Goal: Obtain resource: Download file/media

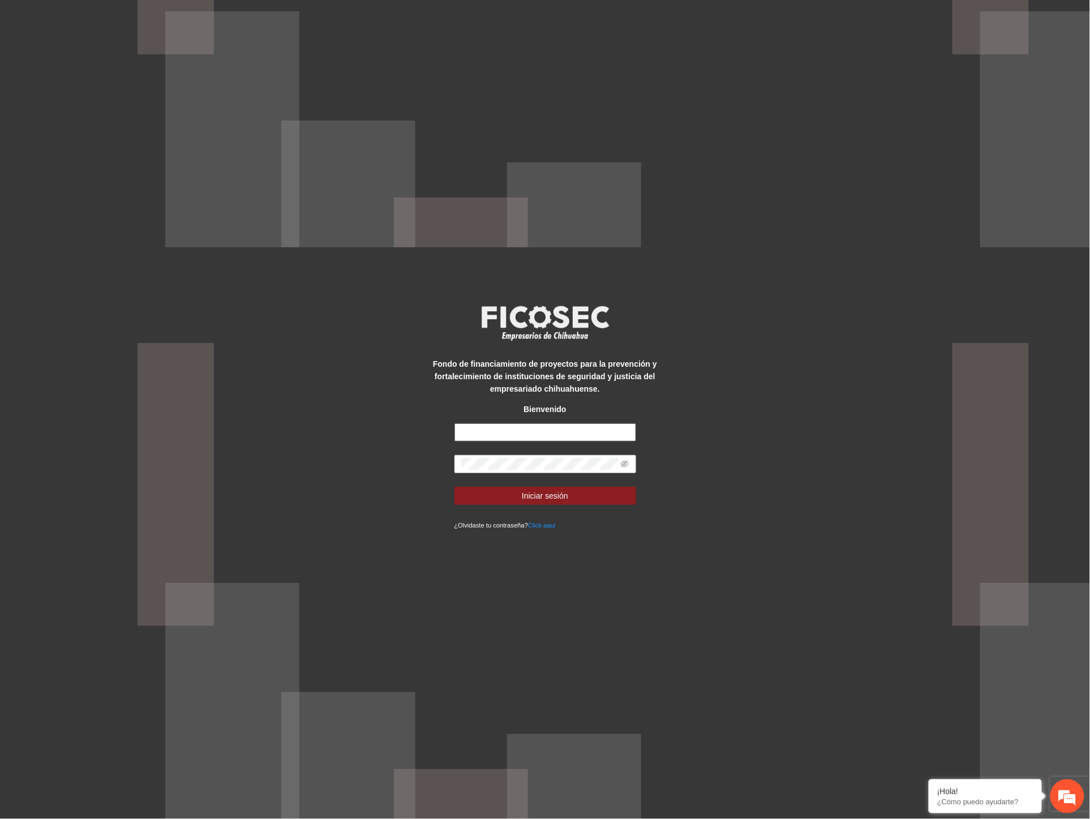
type input "**********"
click at [315, 468] on div "**********" at bounding box center [545, 409] width 1090 height 819
click at [454, 487] on button "Iniciar sesión" at bounding box center [545, 496] width 182 height 18
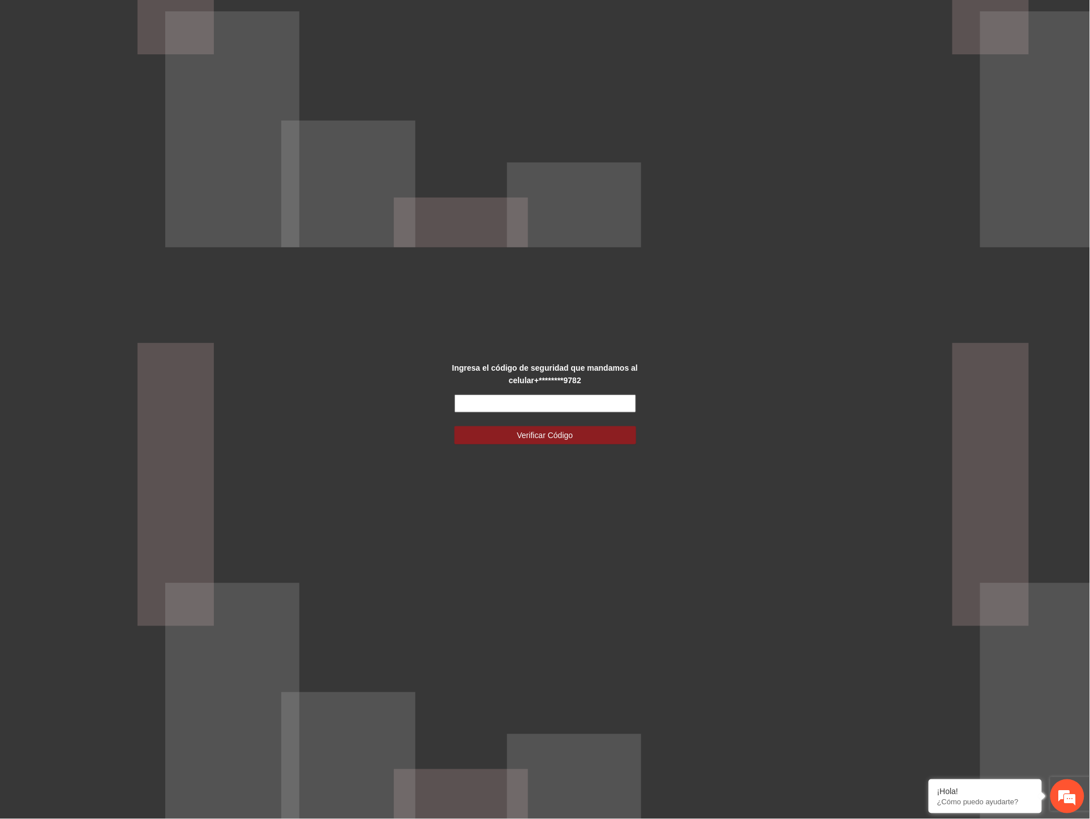
click at [514, 399] on input "text" at bounding box center [545, 403] width 182 height 18
type input "******"
click at [552, 431] on span "Verificar Código" at bounding box center [545, 435] width 56 height 12
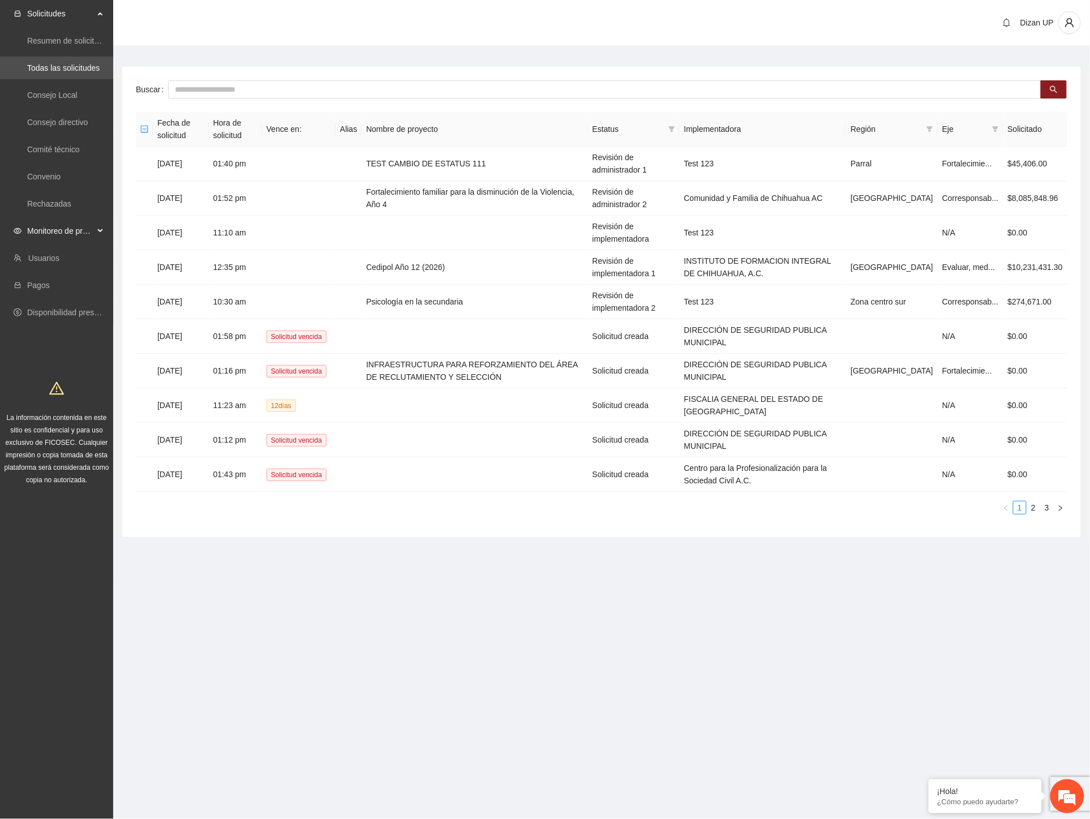
click at [40, 229] on span "Monitoreo de proyectos" at bounding box center [60, 231] width 67 height 23
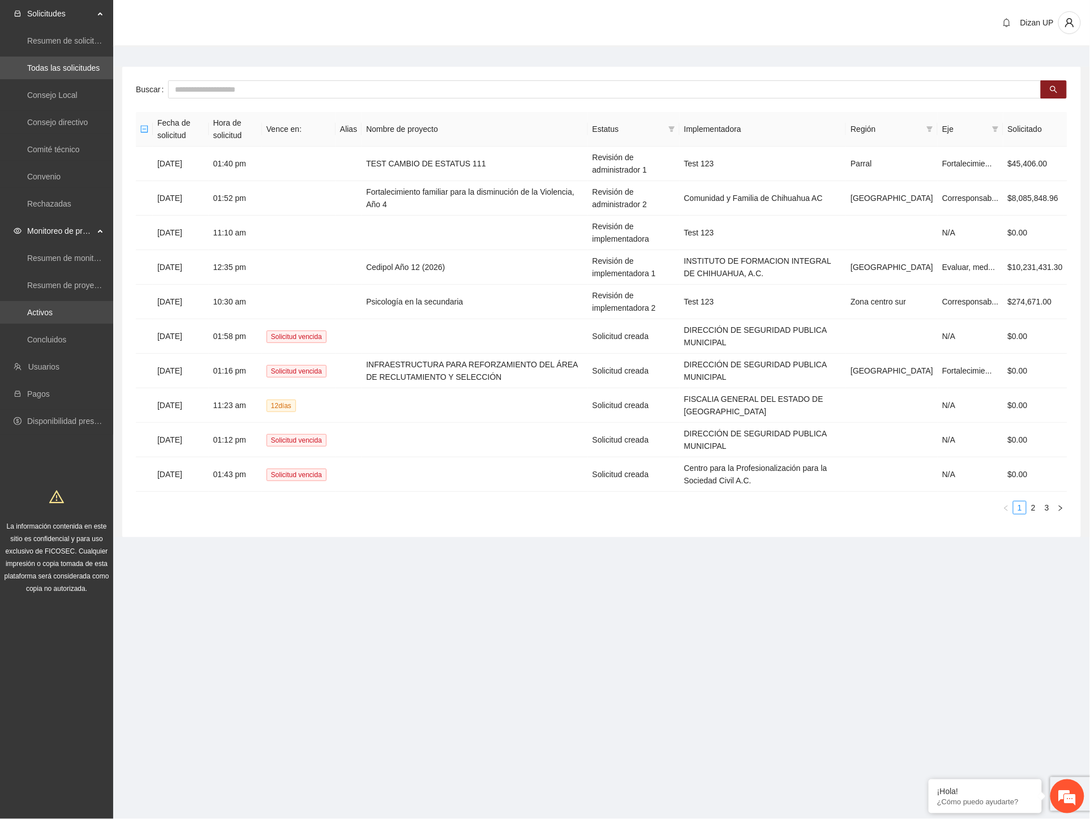
click at [50, 310] on link "Activos" at bounding box center [39, 312] width 25 height 9
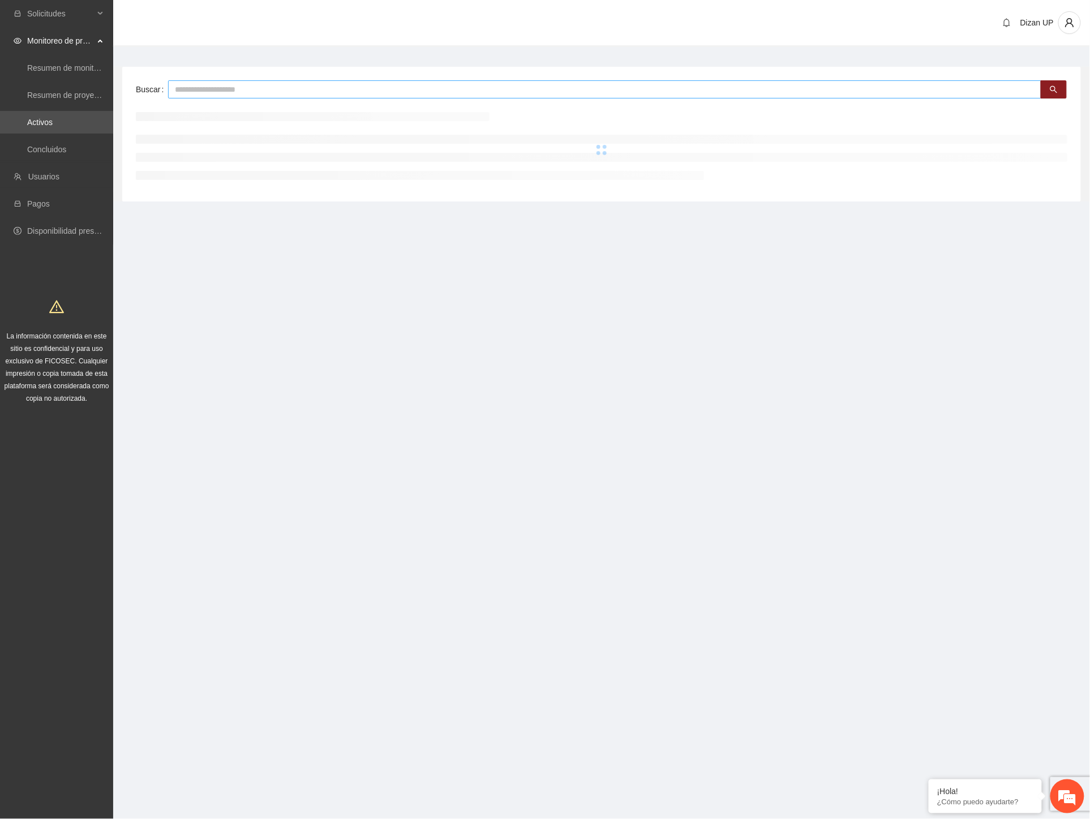
click at [227, 91] on input "text" at bounding box center [604, 89] width 873 height 18
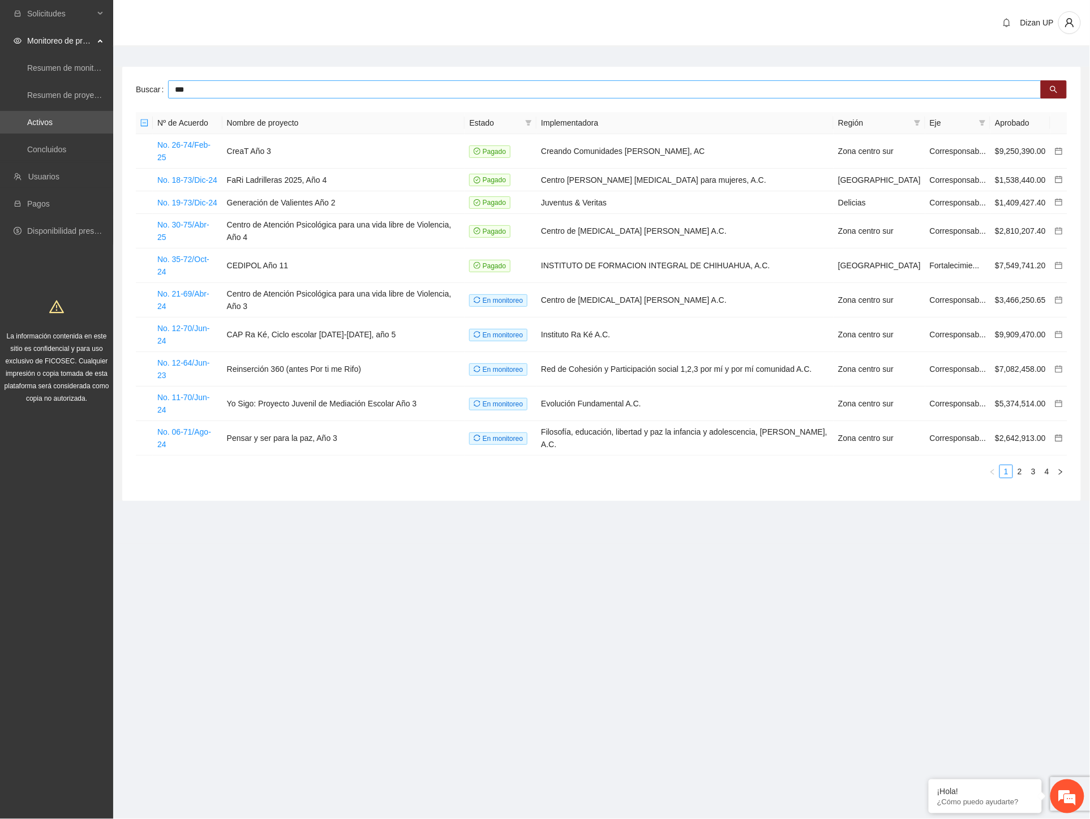
type input "***"
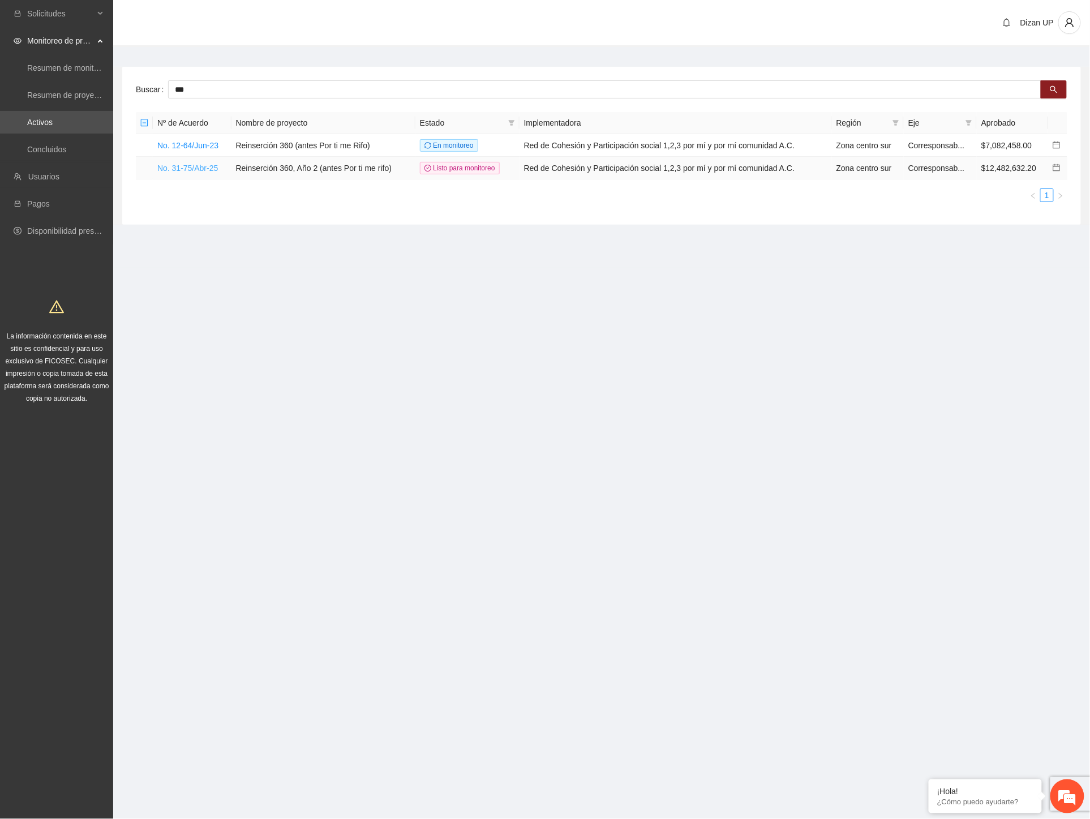
click at [170, 168] on link "No. 31-75/Abr-25" at bounding box center [187, 168] width 61 height 9
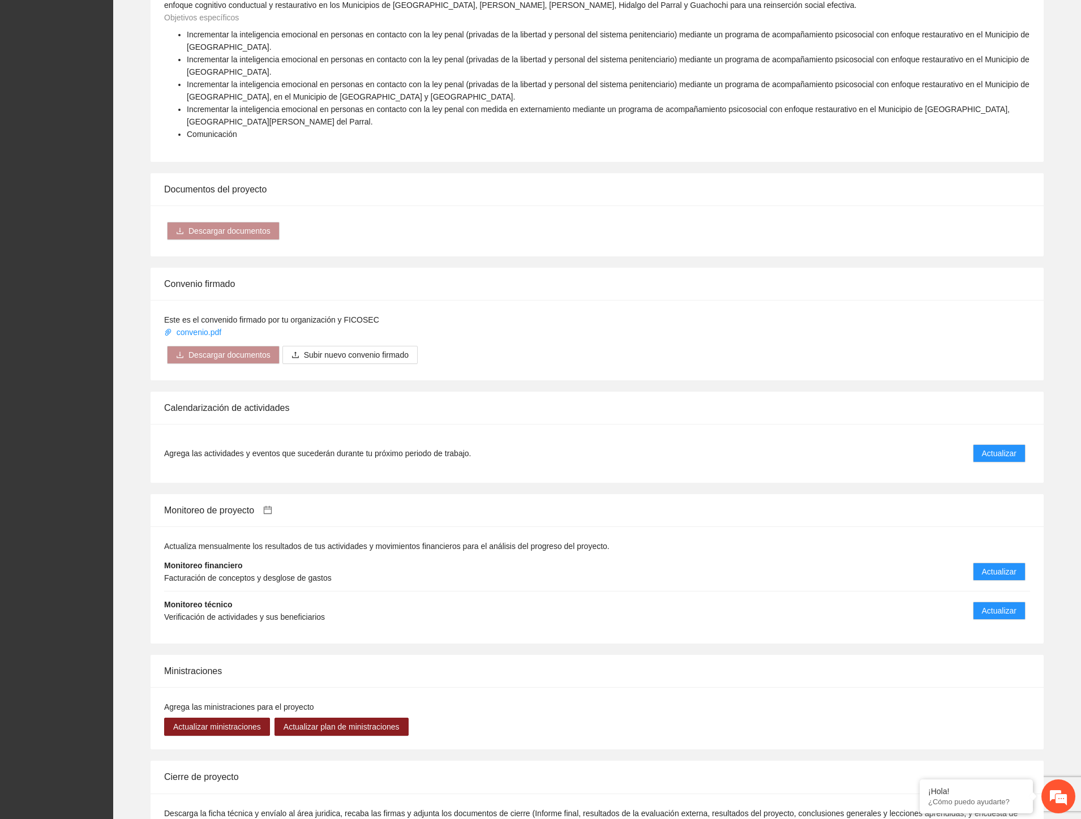
scroll to position [1509, 0]
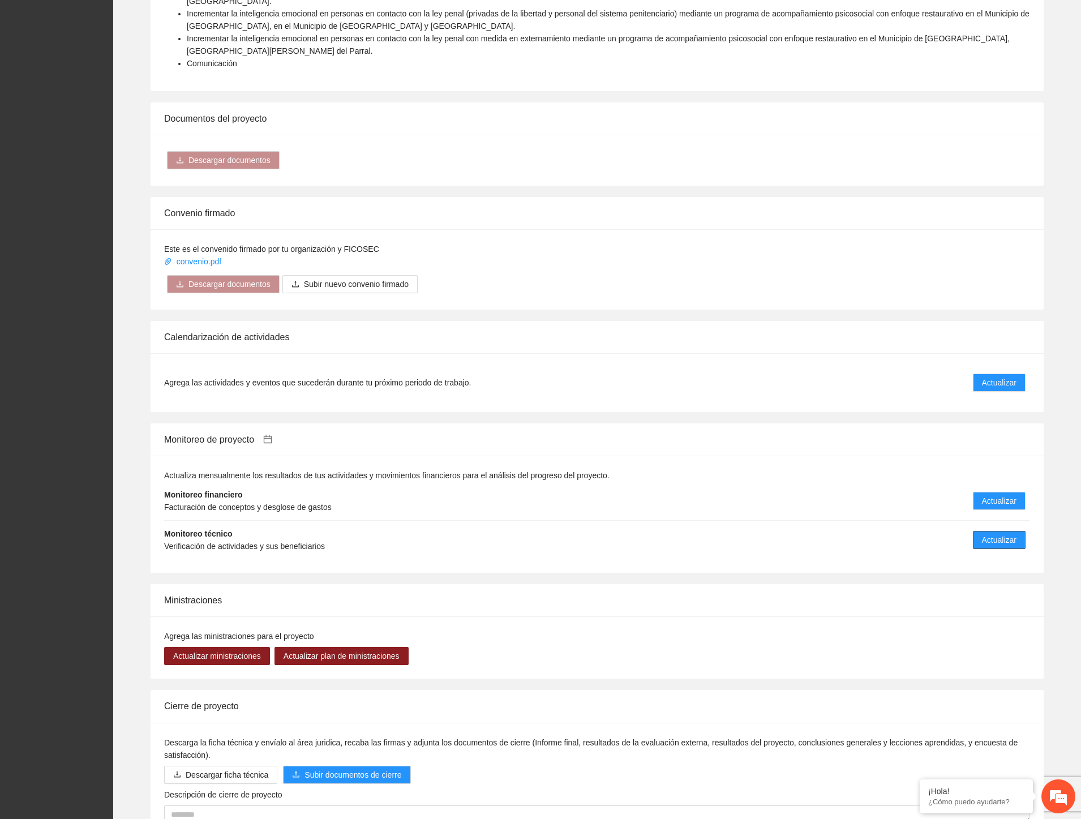
click at [986, 534] on span "Actualizar" at bounding box center [999, 540] width 35 height 12
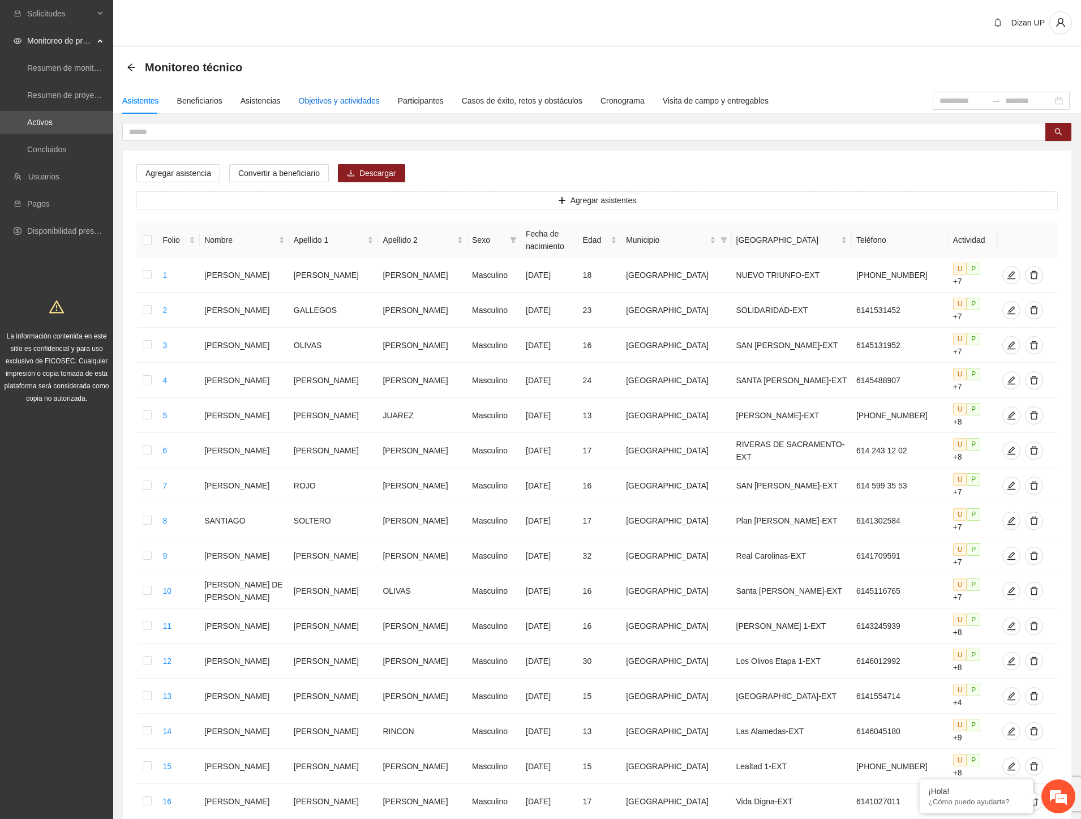
click at [338, 97] on div "Objetivos y actividades" at bounding box center [339, 100] width 81 height 12
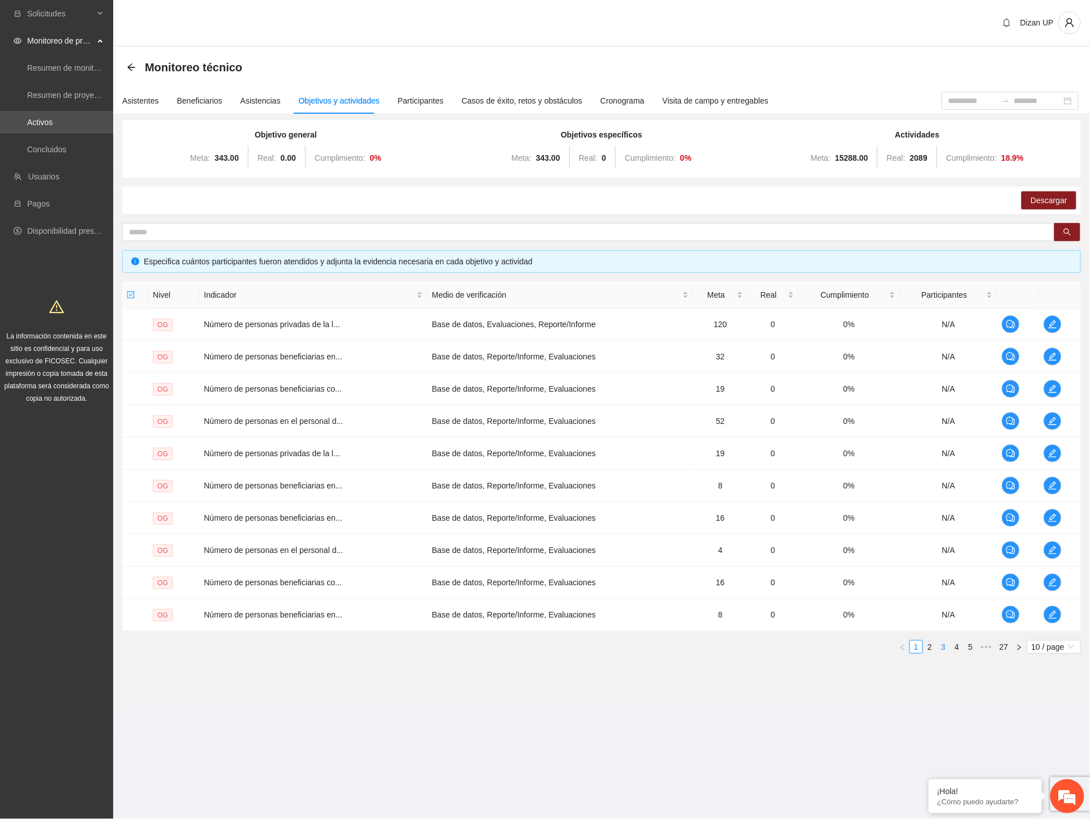
click at [940, 647] on link "3" at bounding box center [943, 647] width 12 height 12
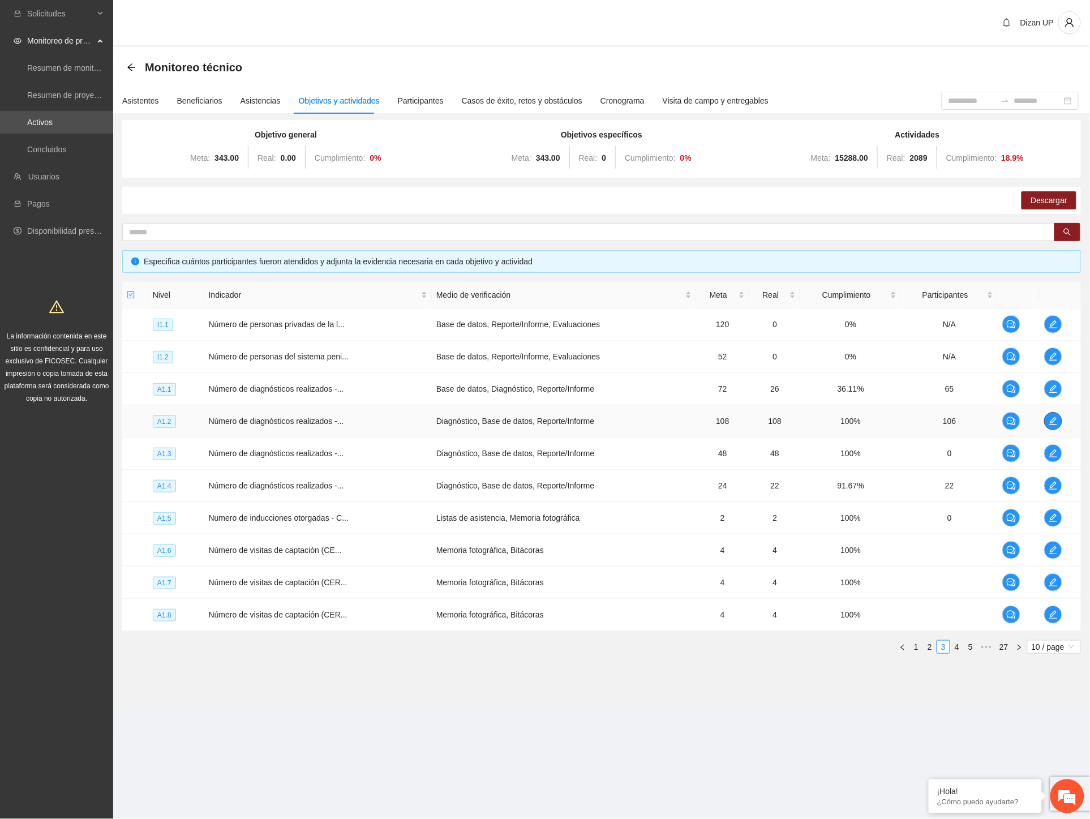
click at [1052, 420] on icon "edit" at bounding box center [1053, 420] width 9 height 9
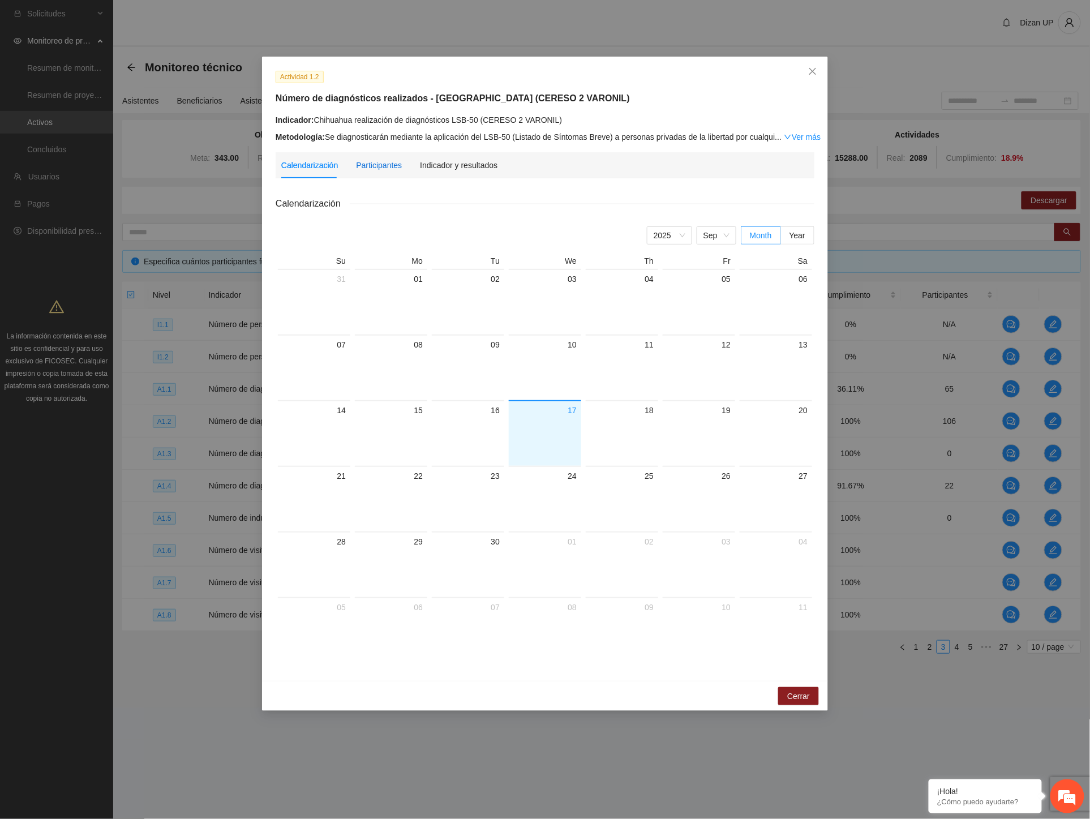
click at [376, 167] on div "Participantes" at bounding box center [379, 165] width 46 height 12
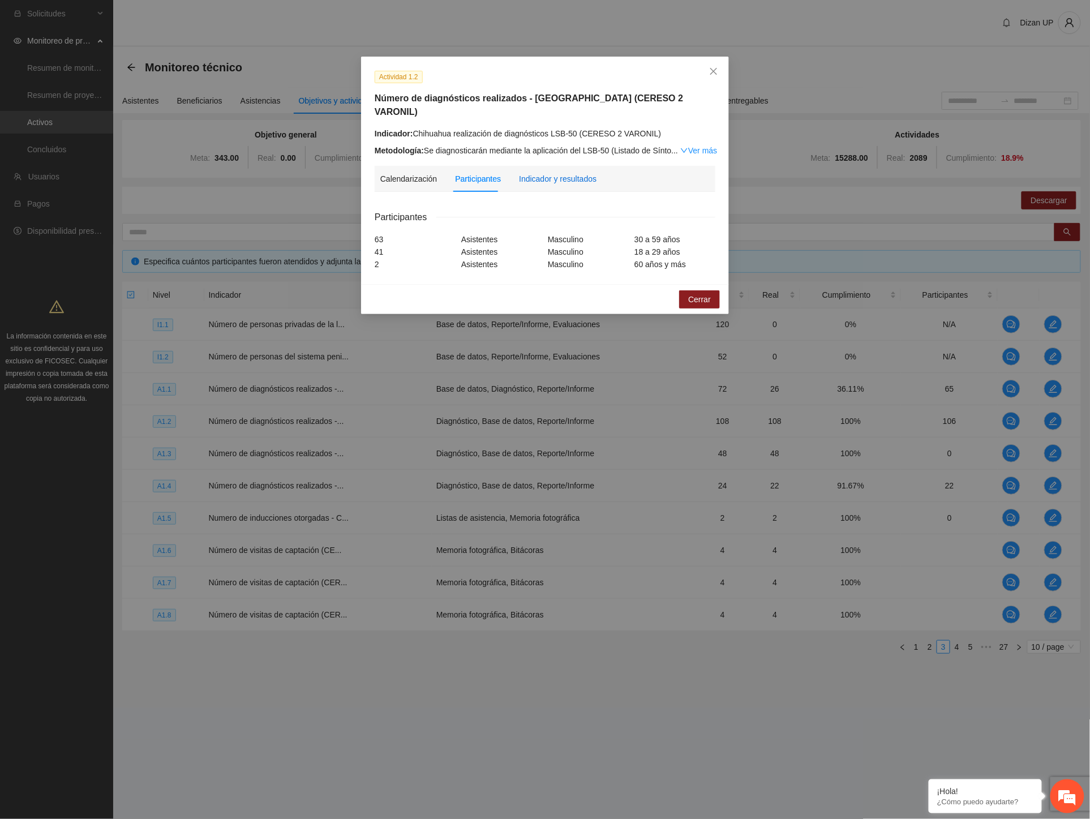
click at [543, 173] on div "Indicador y resultados" at bounding box center [558, 179] width 78 height 12
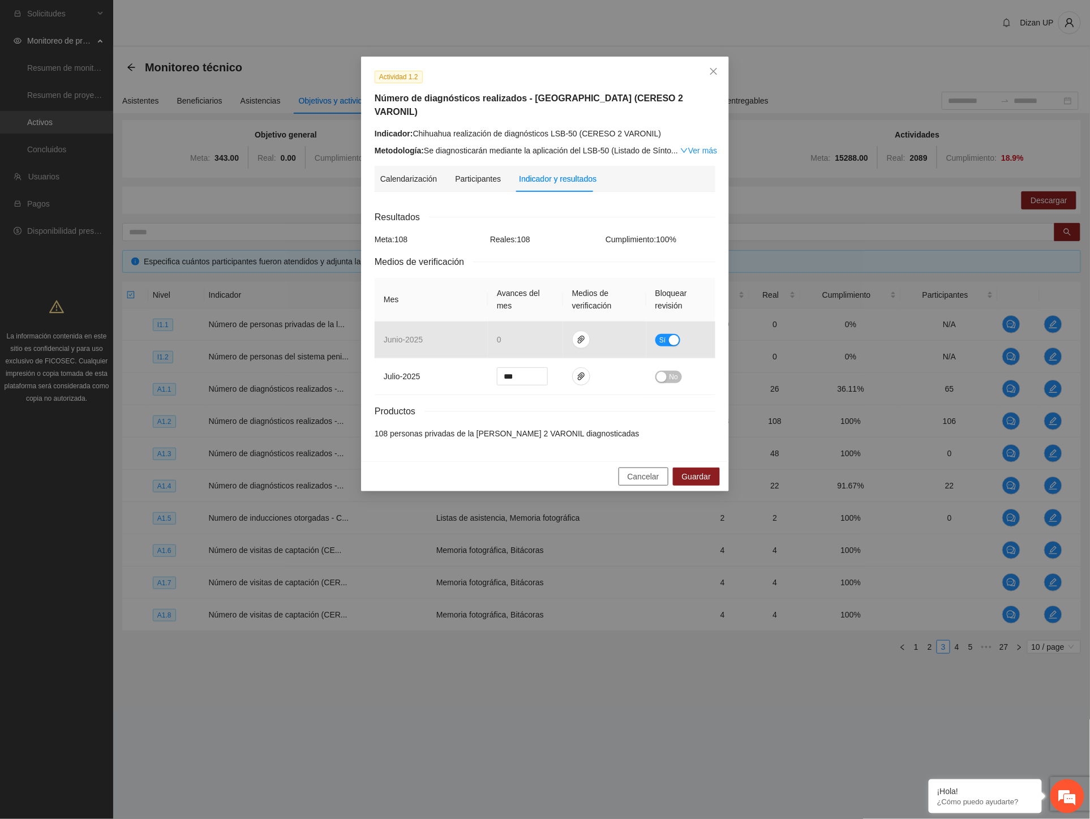
click at [647, 470] on span "Cancelar" at bounding box center [644, 476] width 32 height 12
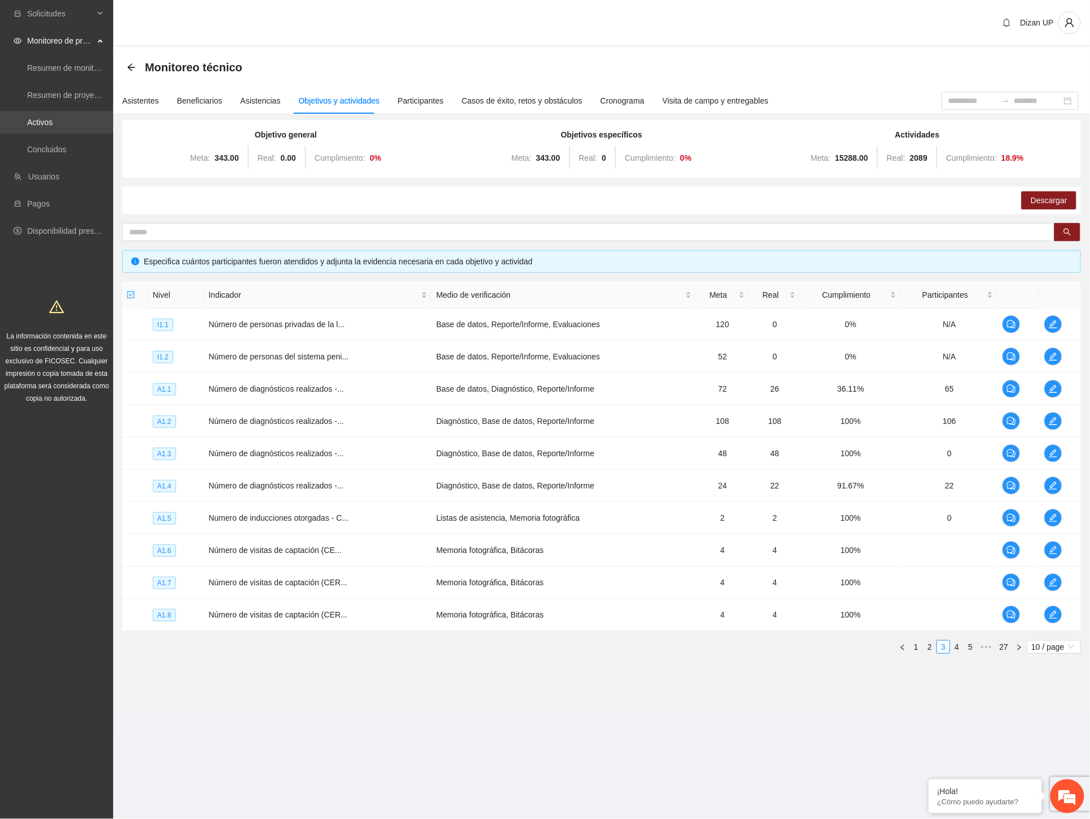
click at [53, 121] on link "Activos" at bounding box center [39, 122] width 25 height 9
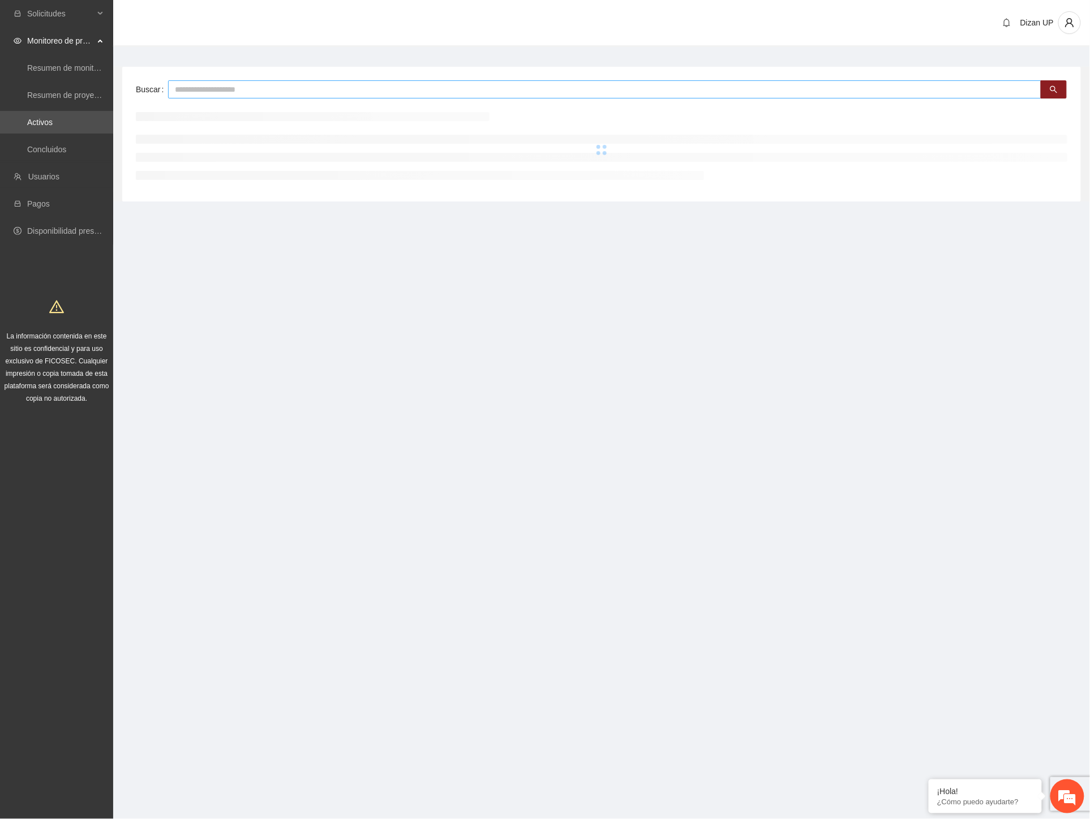
click at [209, 92] on input "text" at bounding box center [604, 89] width 873 height 18
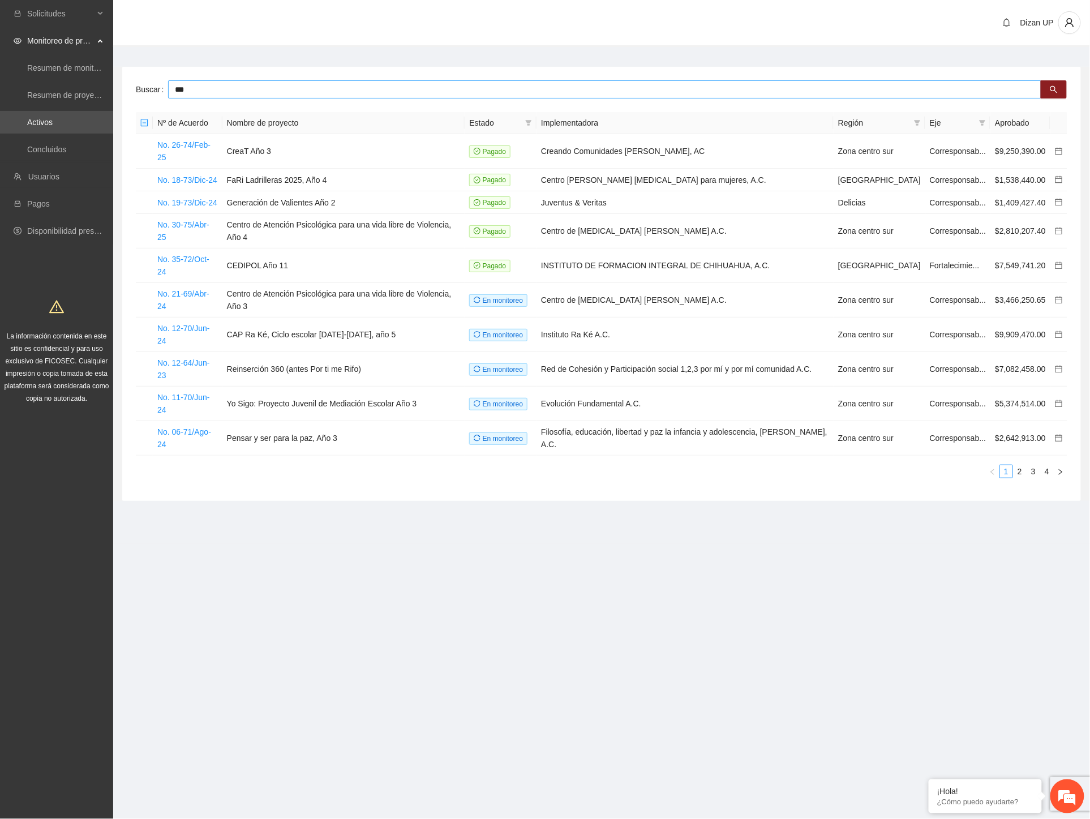
type input "***"
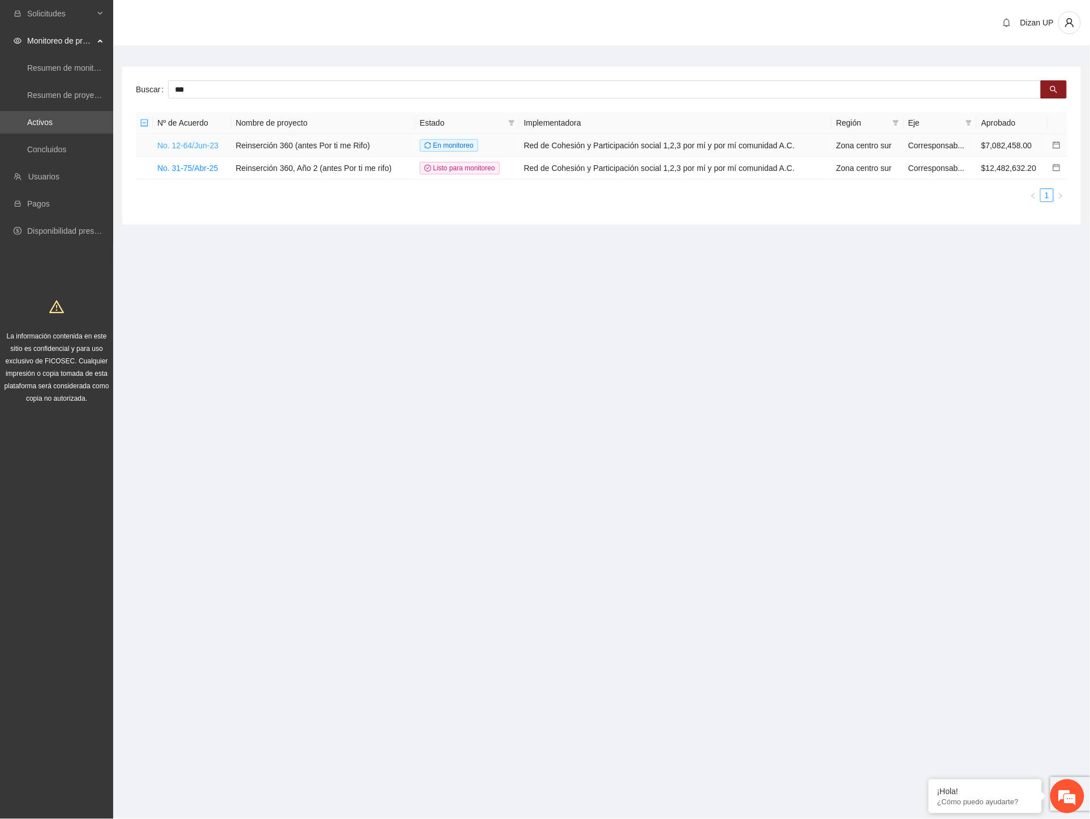
click at [197, 147] on link "No. 12-64/Jun-23" at bounding box center [187, 145] width 61 height 9
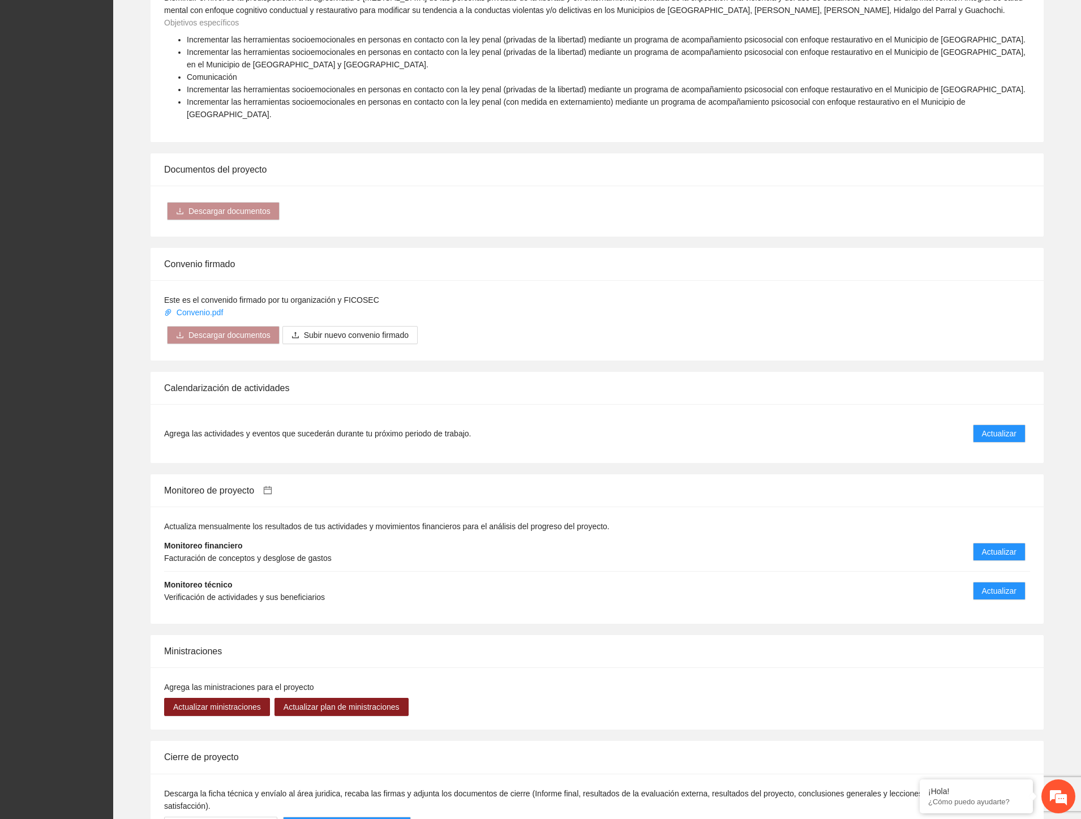
scroll to position [1006, 0]
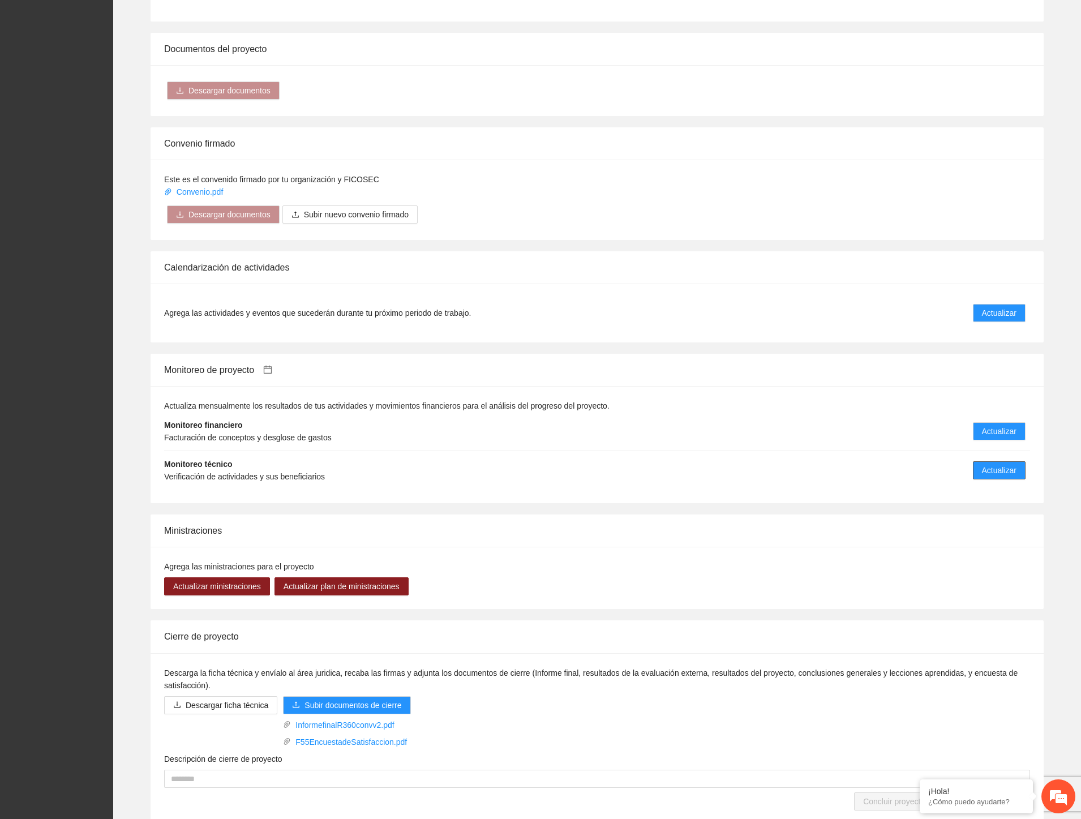
click at [1009, 464] on span "Actualizar" at bounding box center [999, 470] width 35 height 12
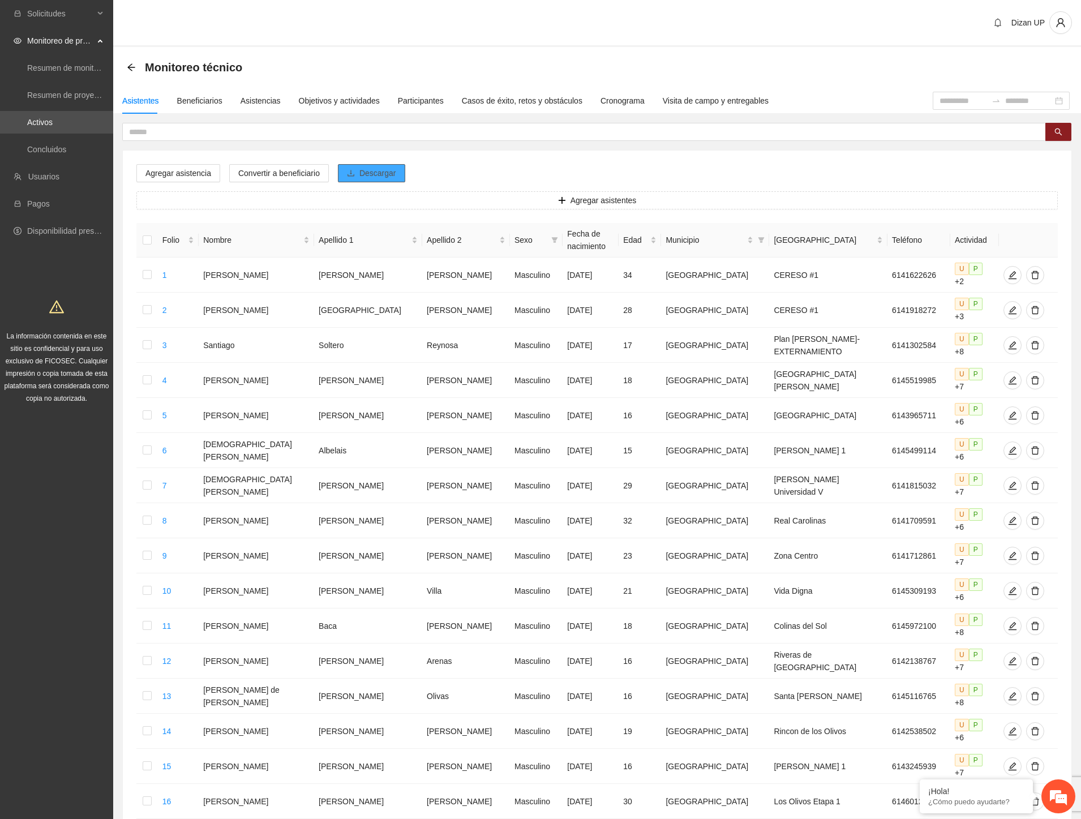
click at [371, 174] on span "Descargar" at bounding box center [377, 173] width 37 height 12
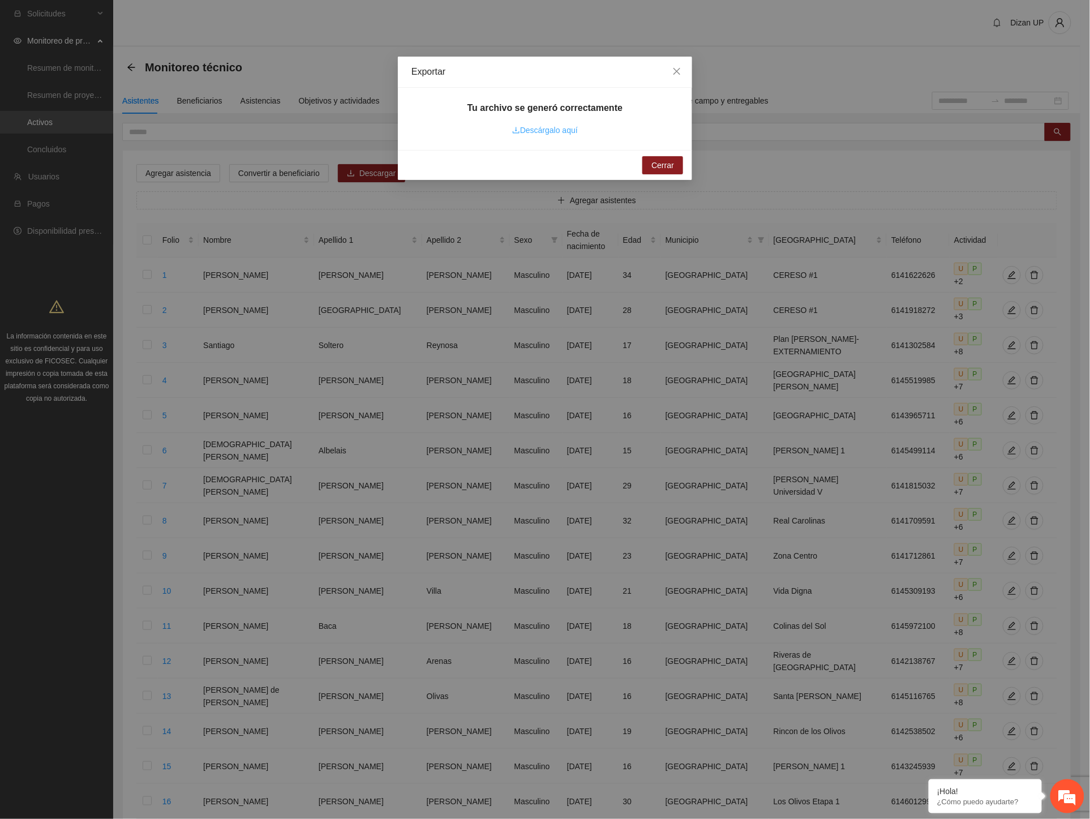
click at [562, 131] on link "Descárgalo aquí" at bounding box center [545, 130] width 66 height 9
click at [662, 170] on span "Cerrar" at bounding box center [662, 165] width 23 height 12
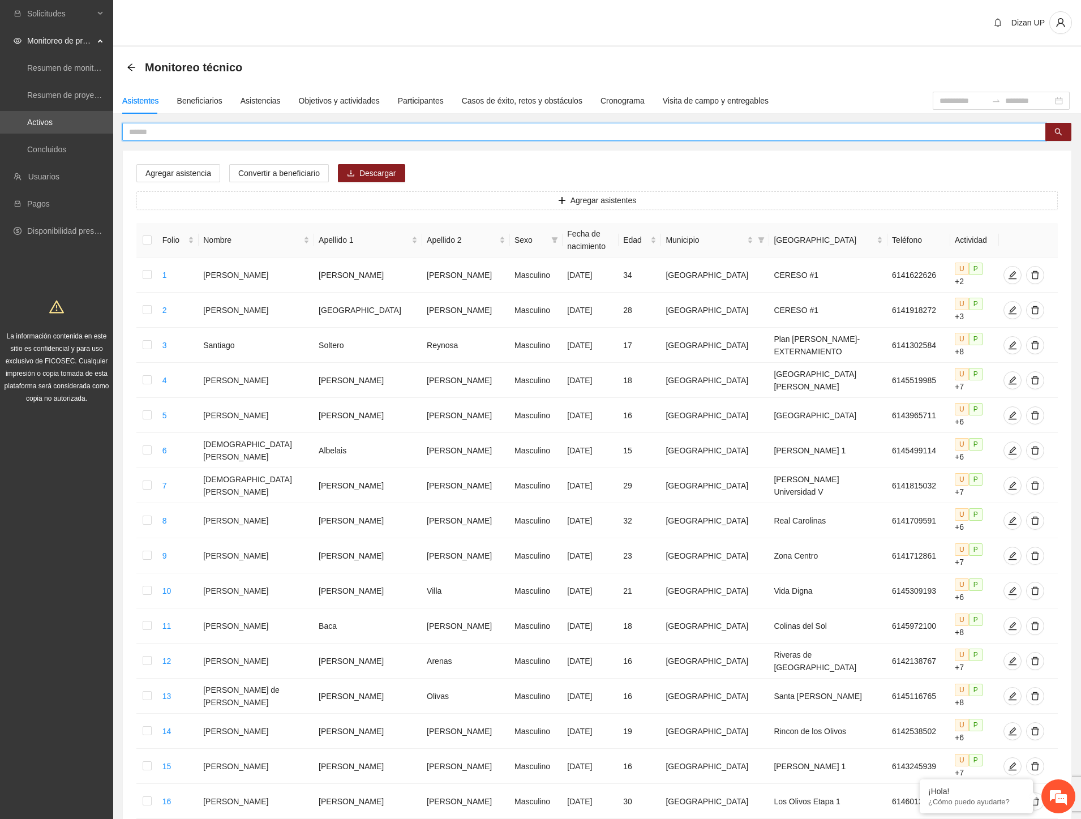
click at [246, 126] on input "text" at bounding box center [579, 132] width 901 height 12
paste input "**********"
type input "**********"
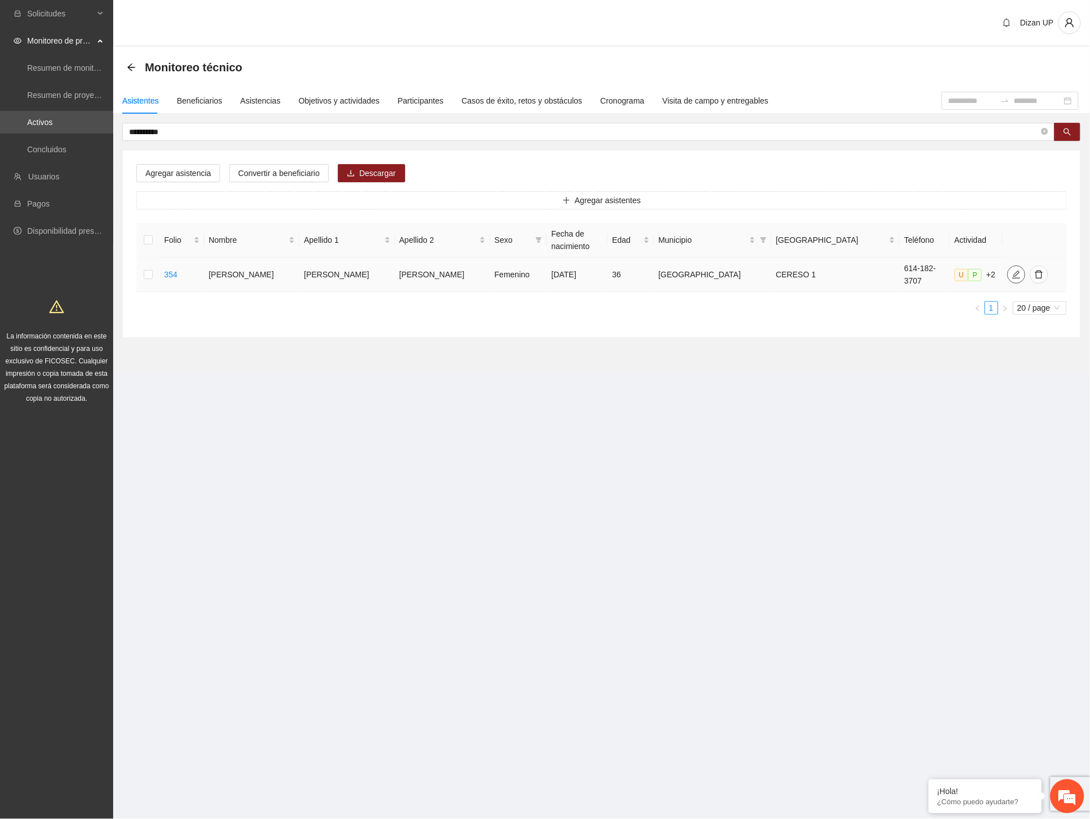
click at [1012, 270] on icon "edit" at bounding box center [1016, 274] width 9 height 9
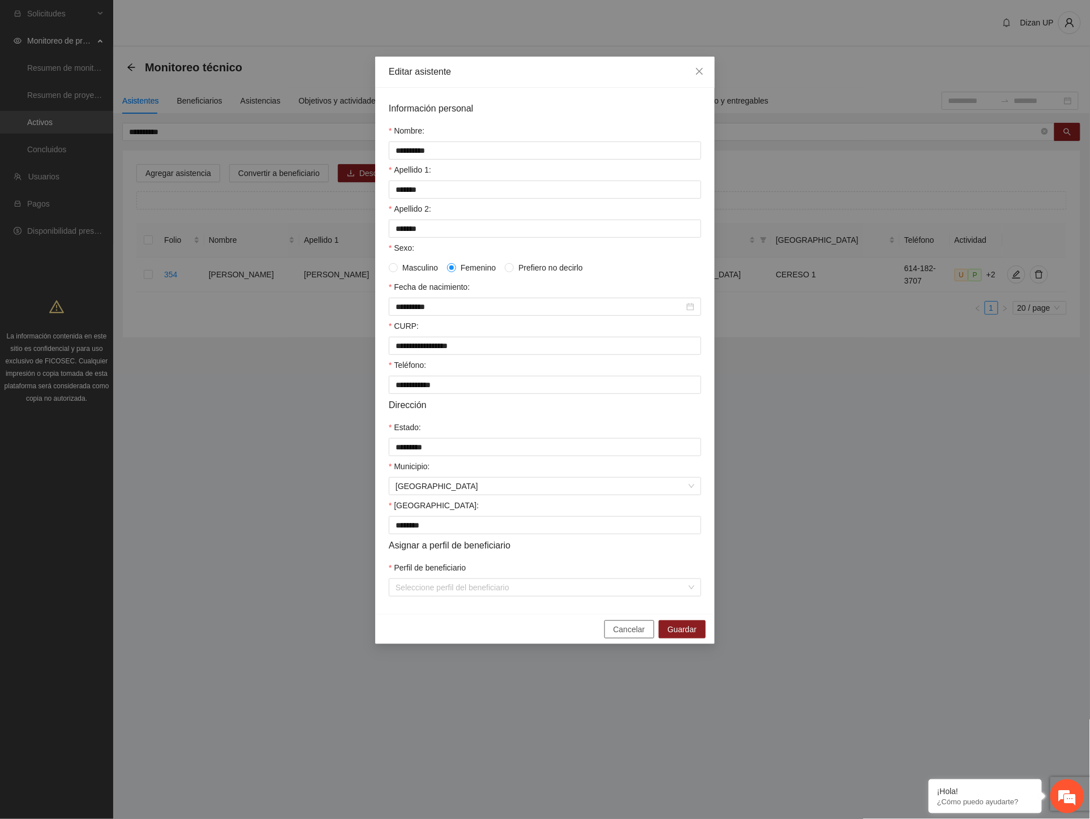
click at [623, 635] on span "Cancelar" at bounding box center [629, 629] width 32 height 12
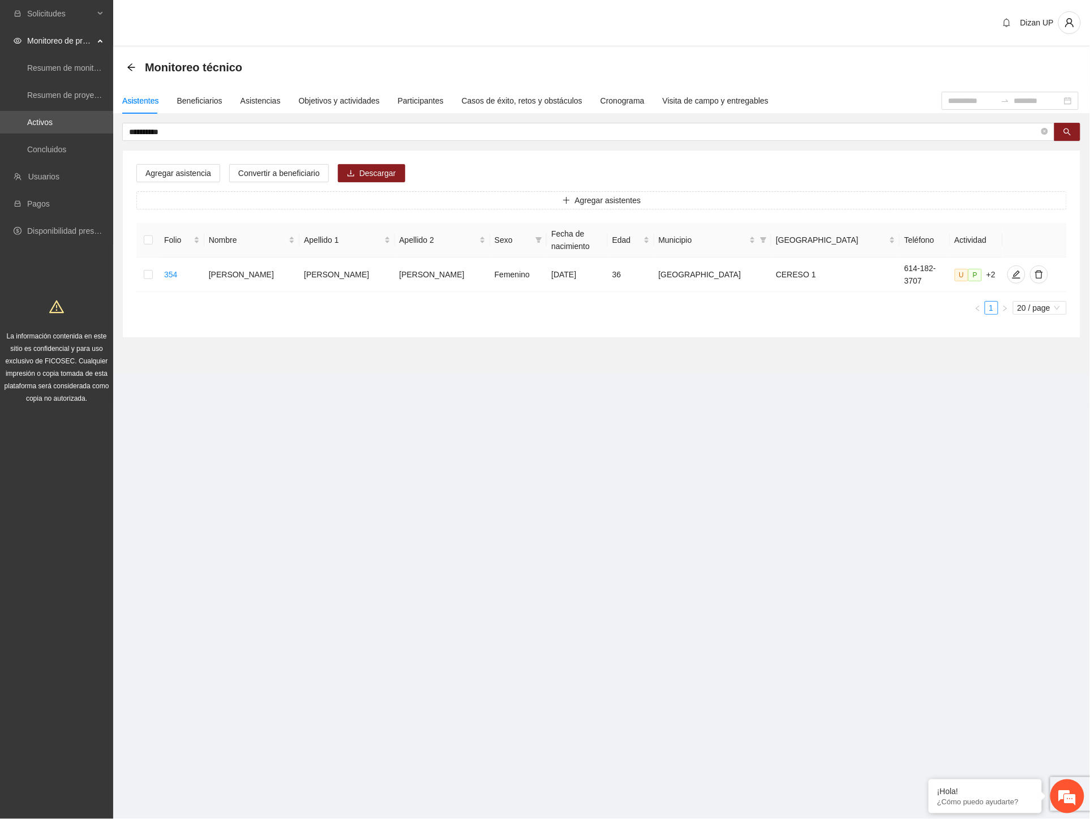
click at [1088, 476] on section "**********" at bounding box center [545, 409] width 1090 height 819
click at [37, 118] on link "Activos" at bounding box center [39, 122] width 25 height 9
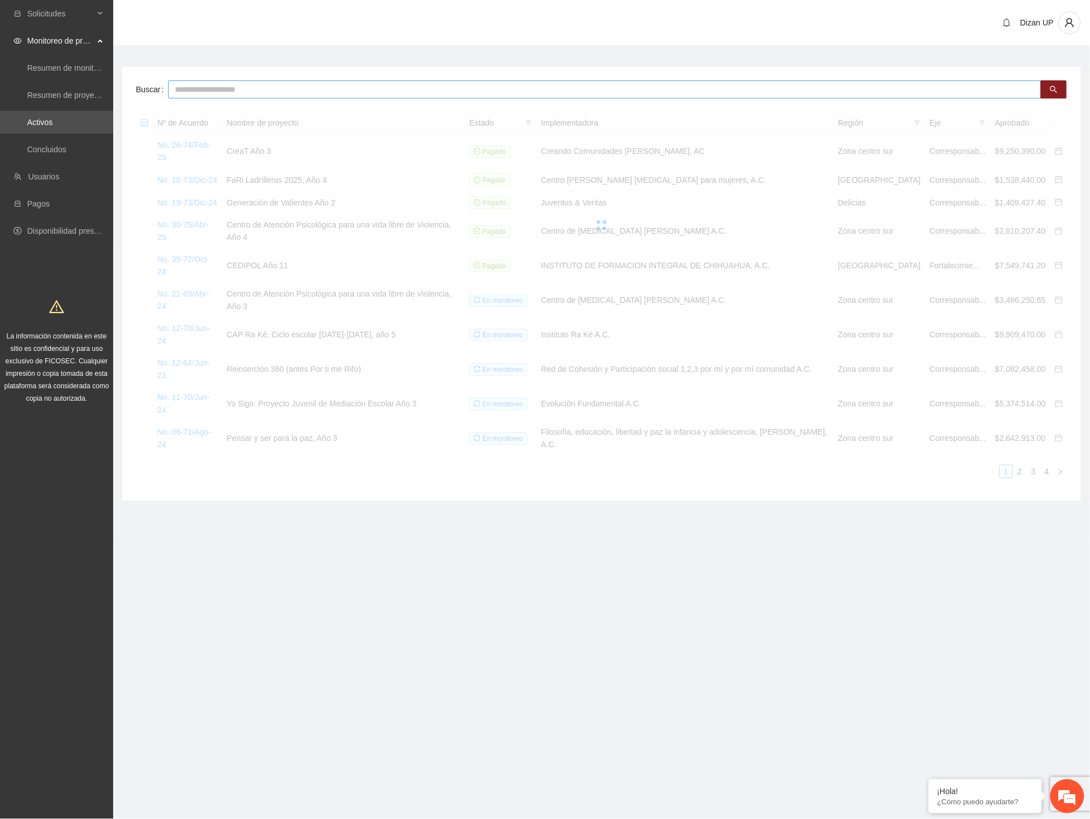
click at [280, 86] on input "text" at bounding box center [604, 89] width 873 height 18
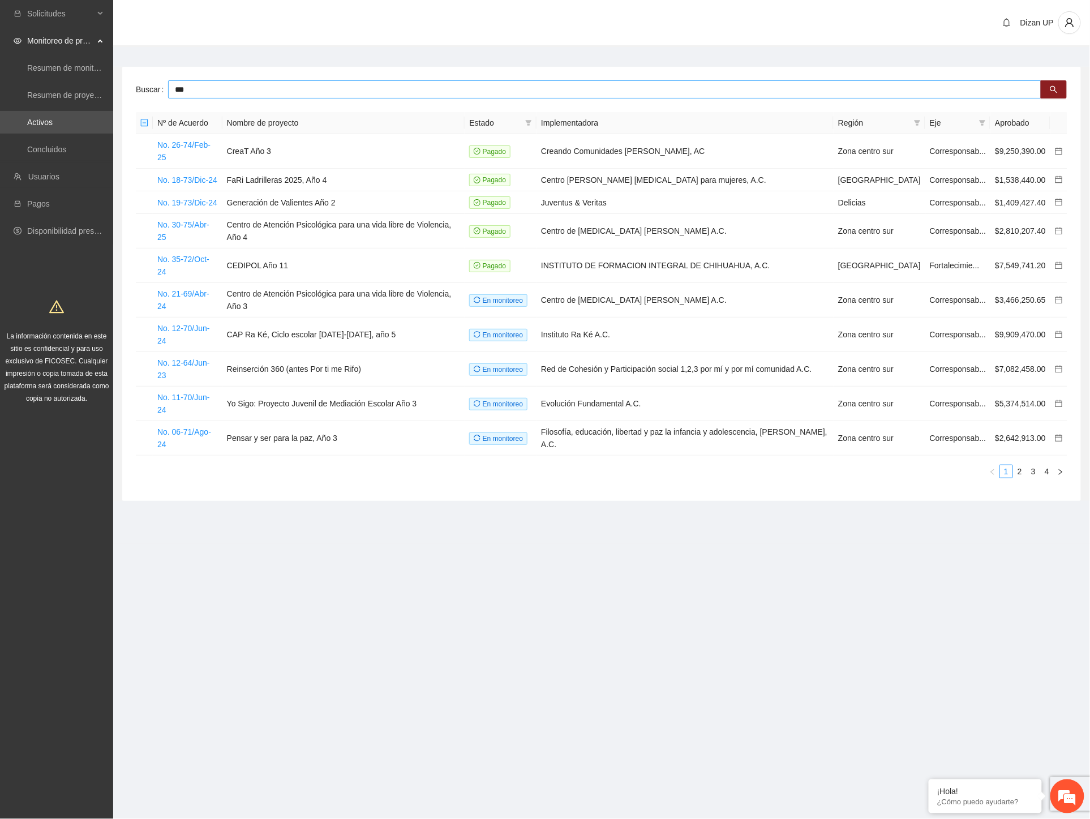
type input "***"
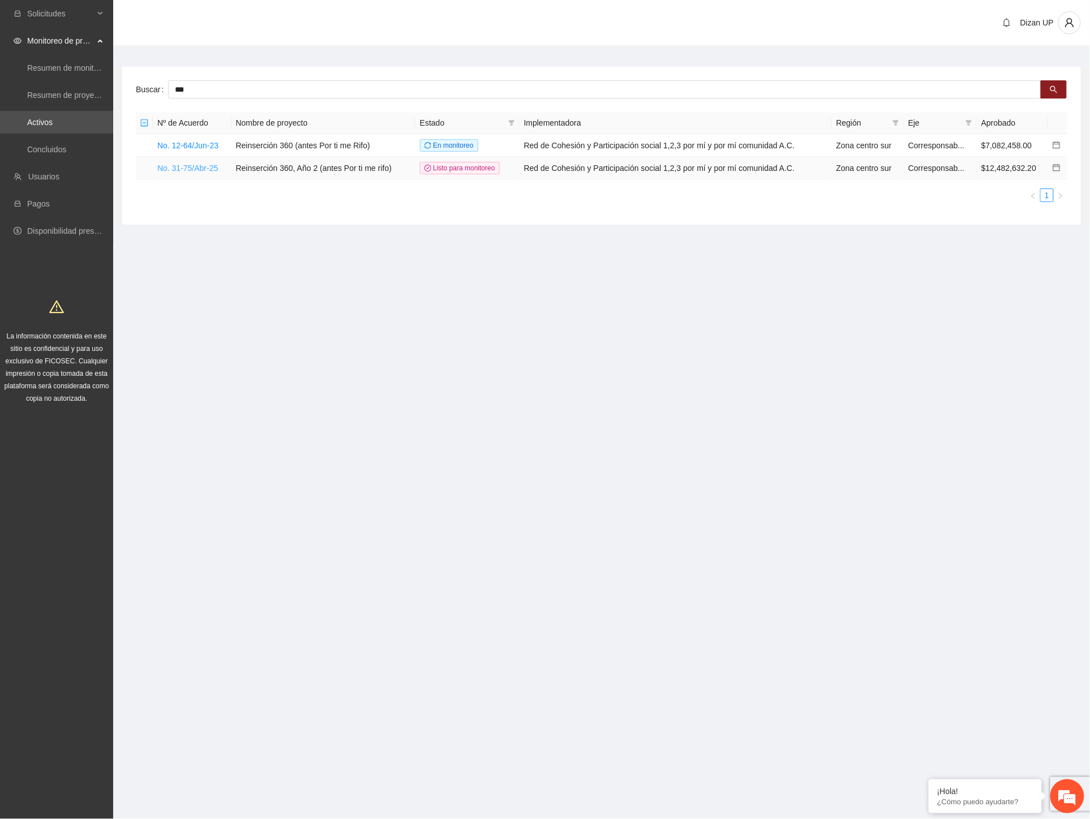
click at [163, 169] on link "No. 31-75/Abr-25" at bounding box center [187, 168] width 61 height 9
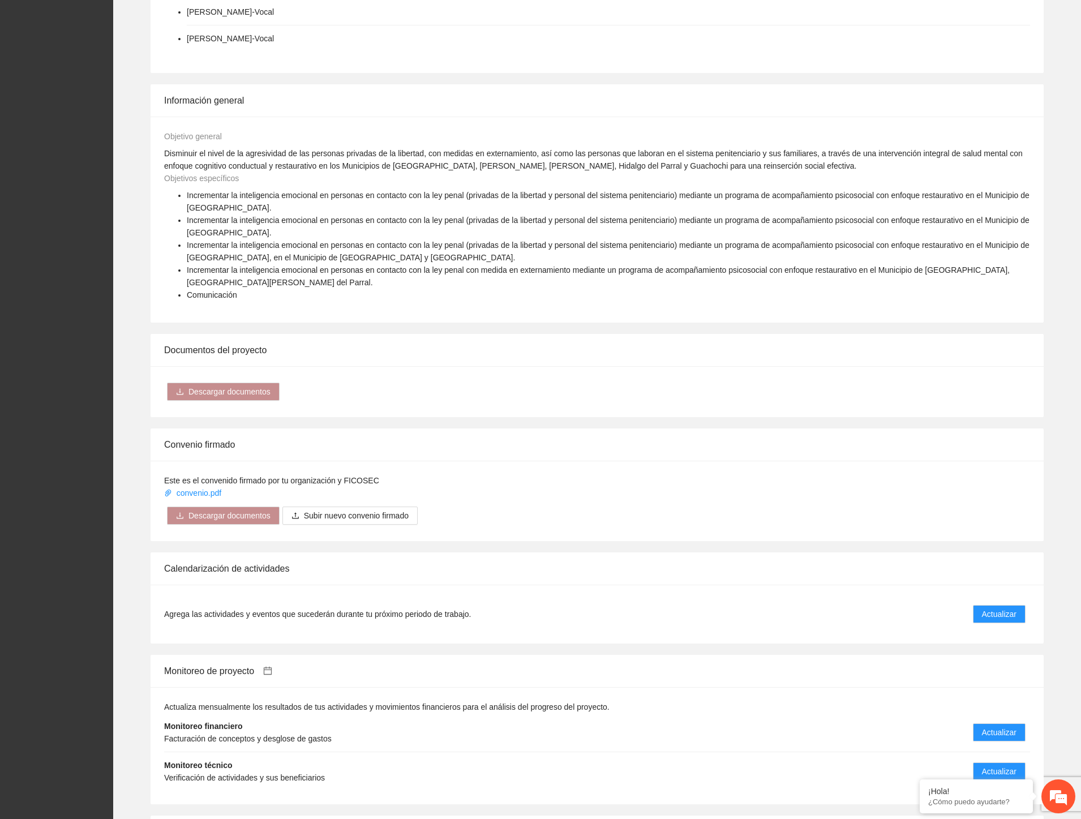
scroll to position [1446, 0]
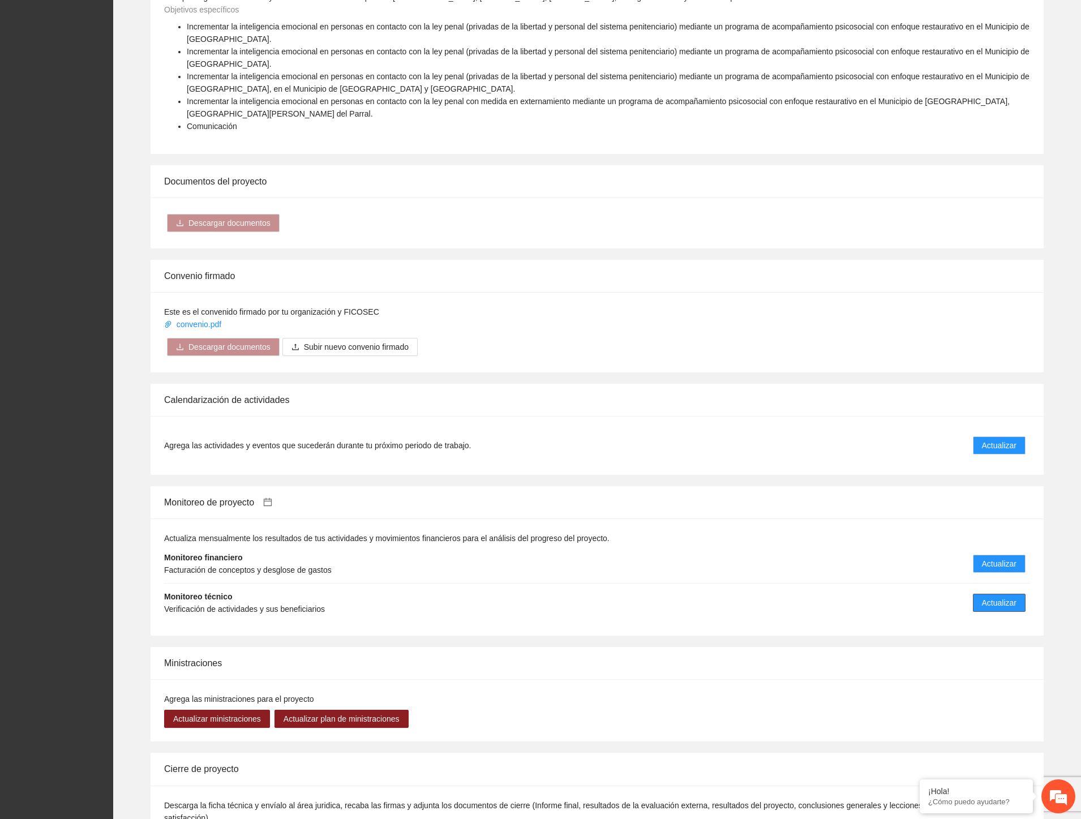
click at [979, 594] on button "Actualizar" at bounding box center [999, 603] width 53 height 18
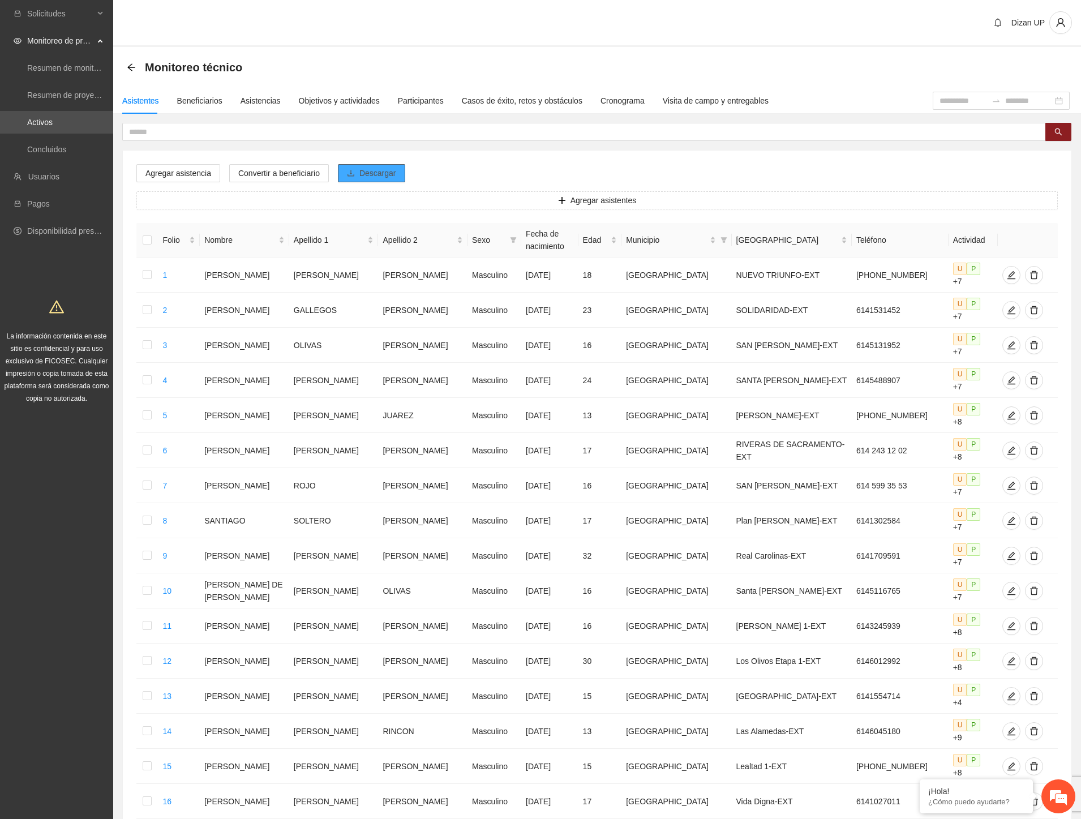
click at [376, 171] on span "Descargar" at bounding box center [377, 173] width 37 height 12
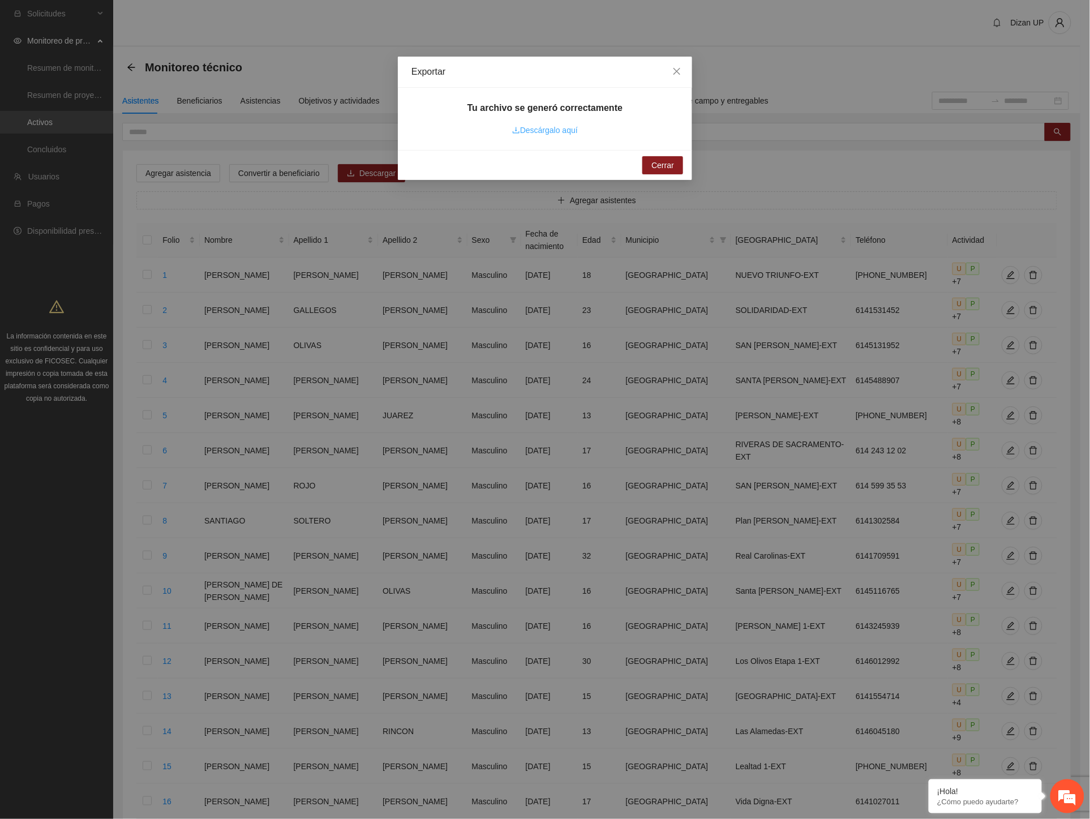
click at [539, 130] on link "Descárgalo aquí" at bounding box center [545, 130] width 66 height 9
click at [653, 170] on button "Cerrar" at bounding box center [662, 165] width 41 height 18
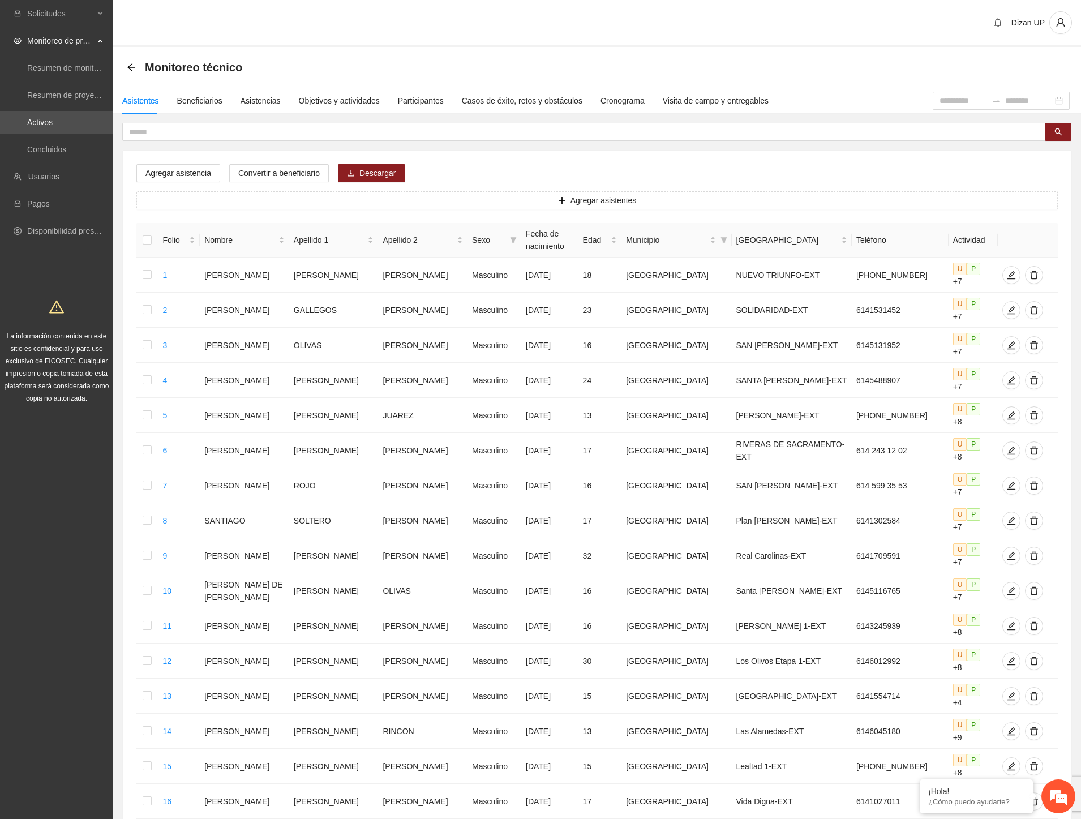
drag, startPoint x: 27, startPoint y: 121, endPoint x: 114, endPoint y: 108, distance: 88.7
click at [29, 121] on link "Activos" at bounding box center [39, 122] width 25 height 9
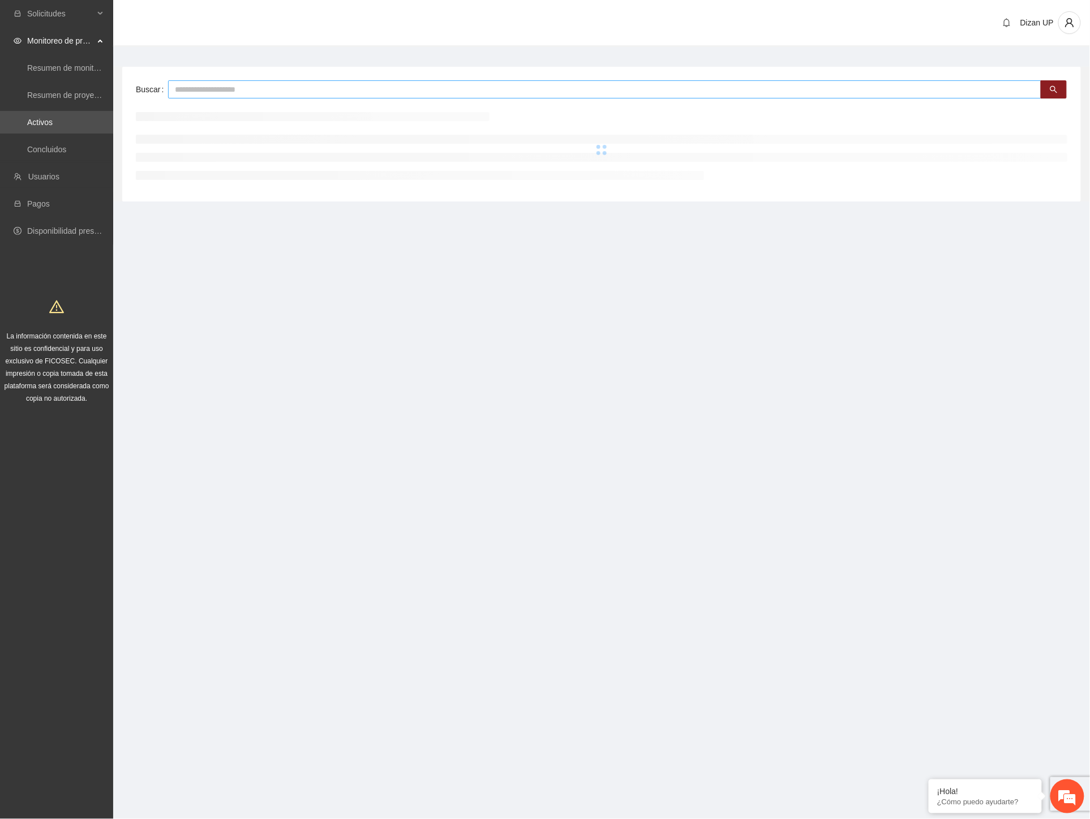
click at [192, 91] on input "text" at bounding box center [604, 89] width 873 height 18
type input "***"
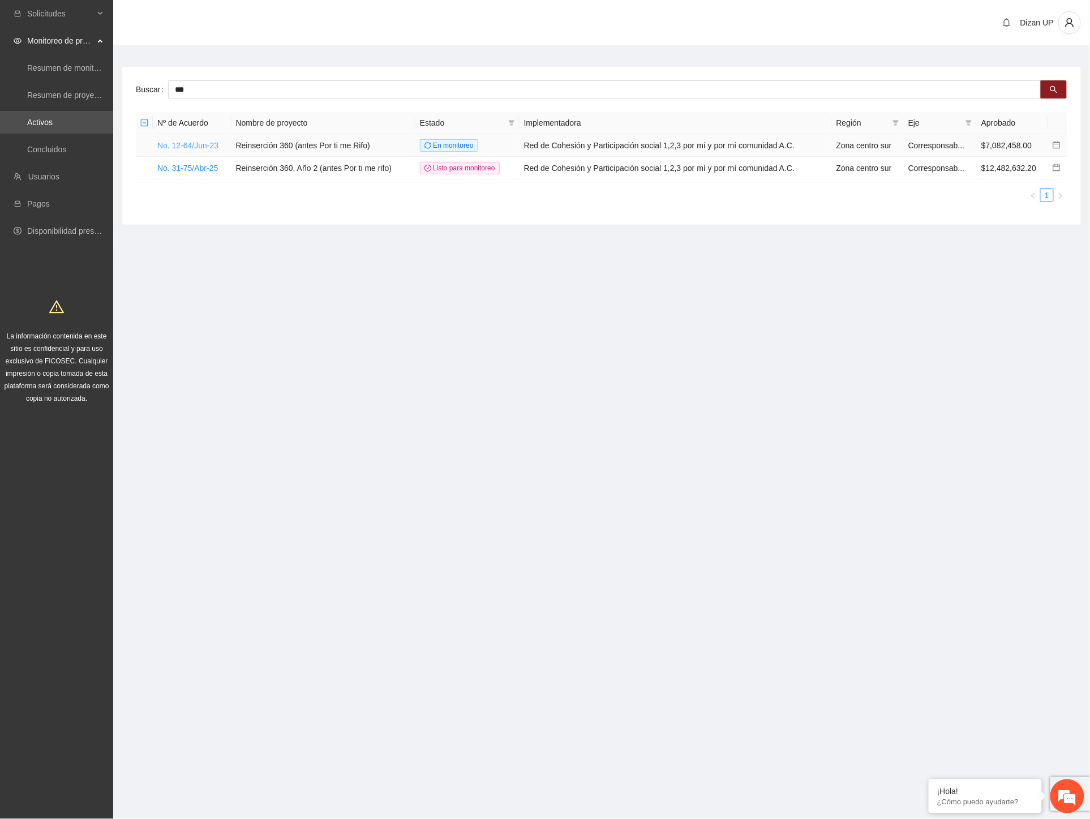
click at [179, 147] on link "No. 12-64/Jun-23" at bounding box center [187, 145] width 61 height 9
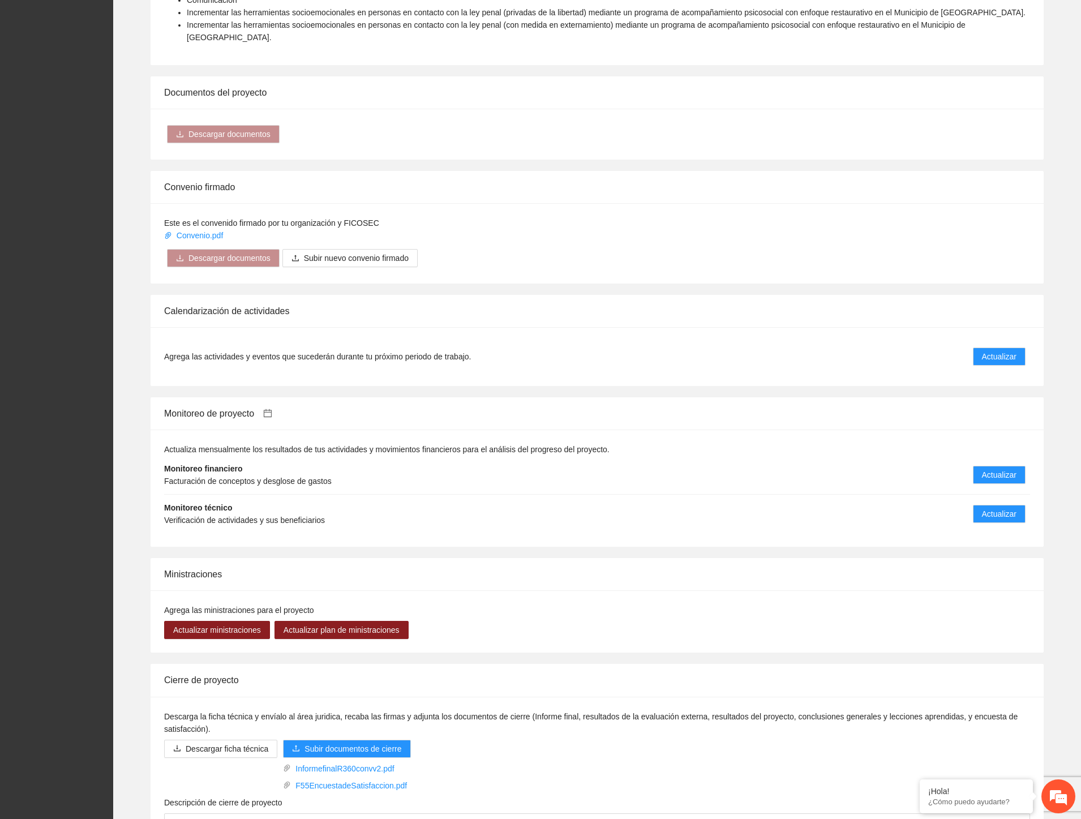
scroll to position [1027, 0]
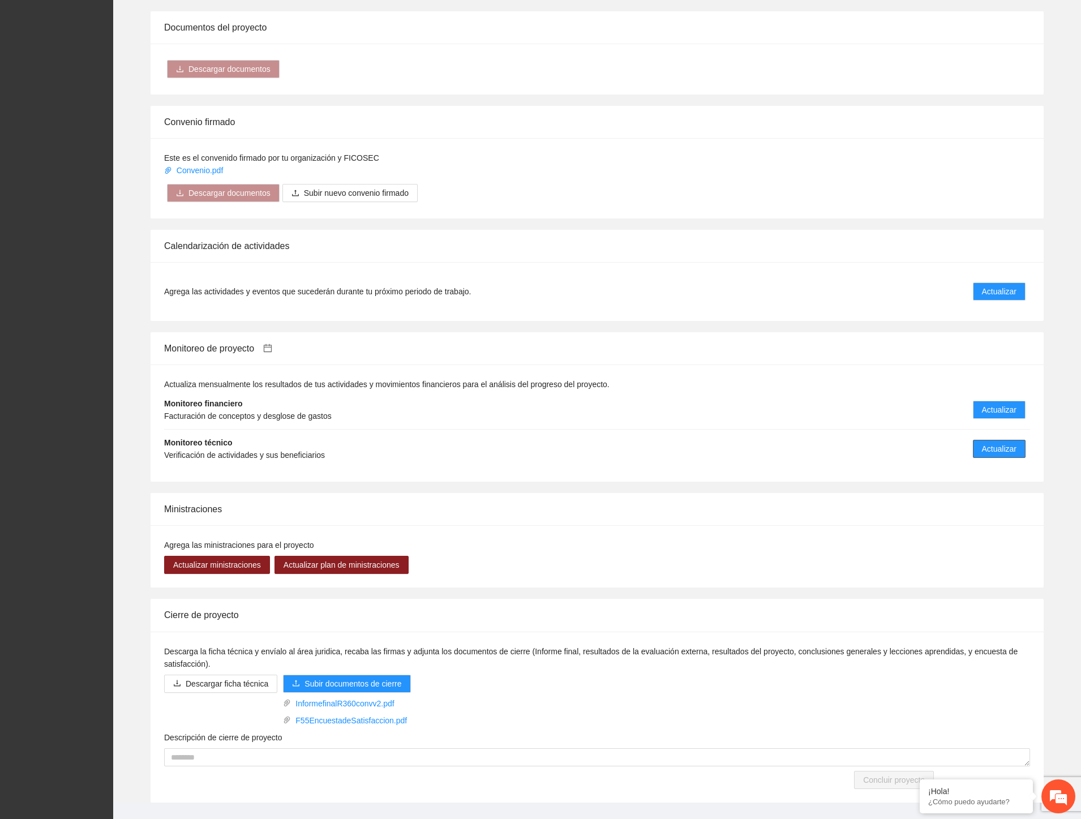
click at [997, 442] on span "Actualizar" at bounding box center [999, 448] width 35 height 12
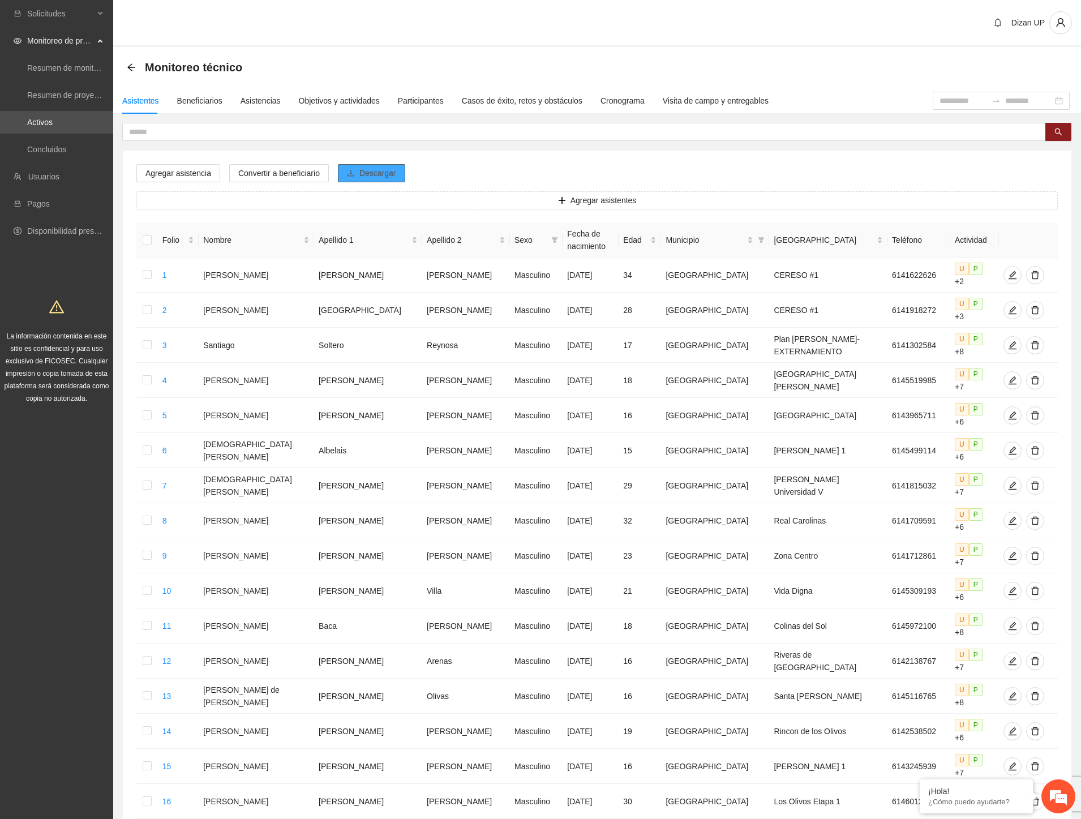
click at [393, 173] on button "Descargar" at bounding box center [371, 173] width 67 height 18
